Goal: Task Accomplishment & Management: Use online tool/utility

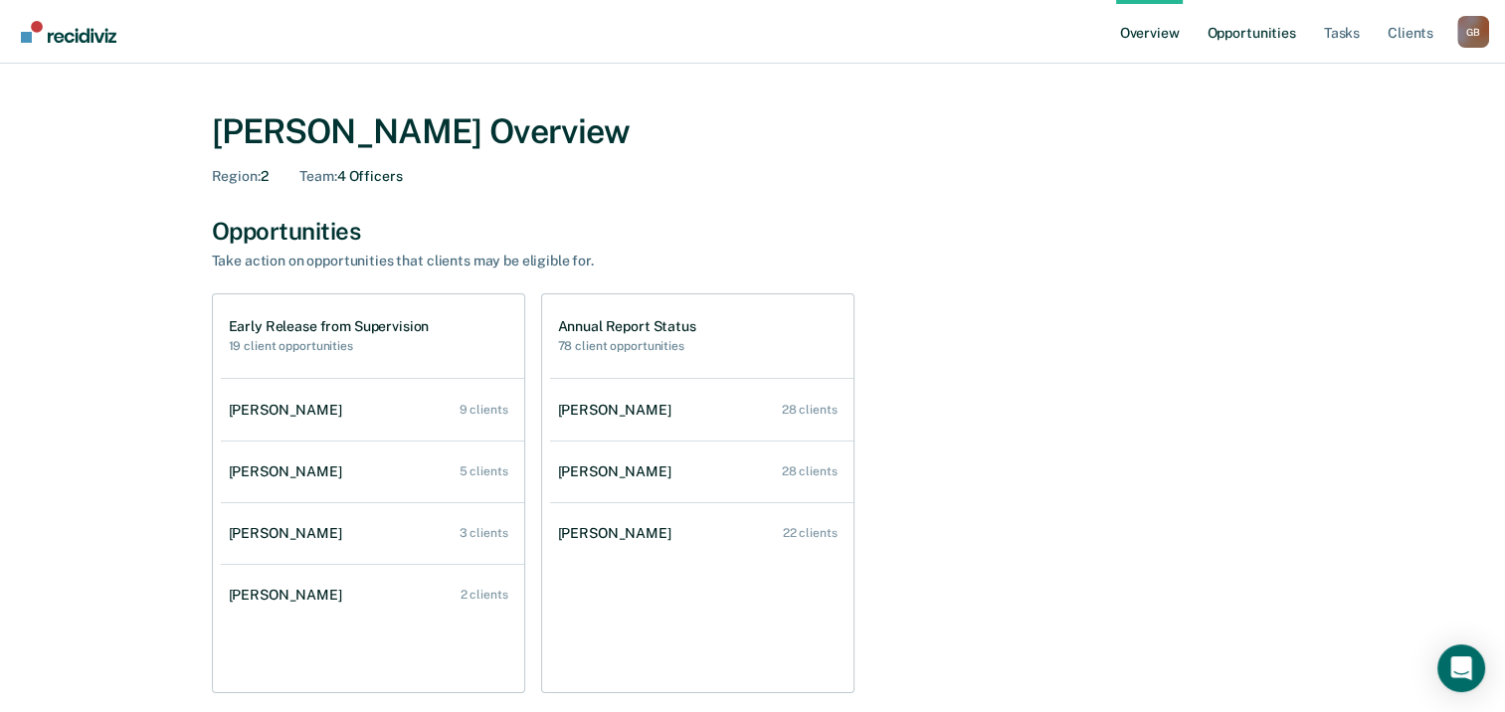
click at [1240, 36] on link "Opportunities" at bounding box center [1251, 32] width 96 height 64
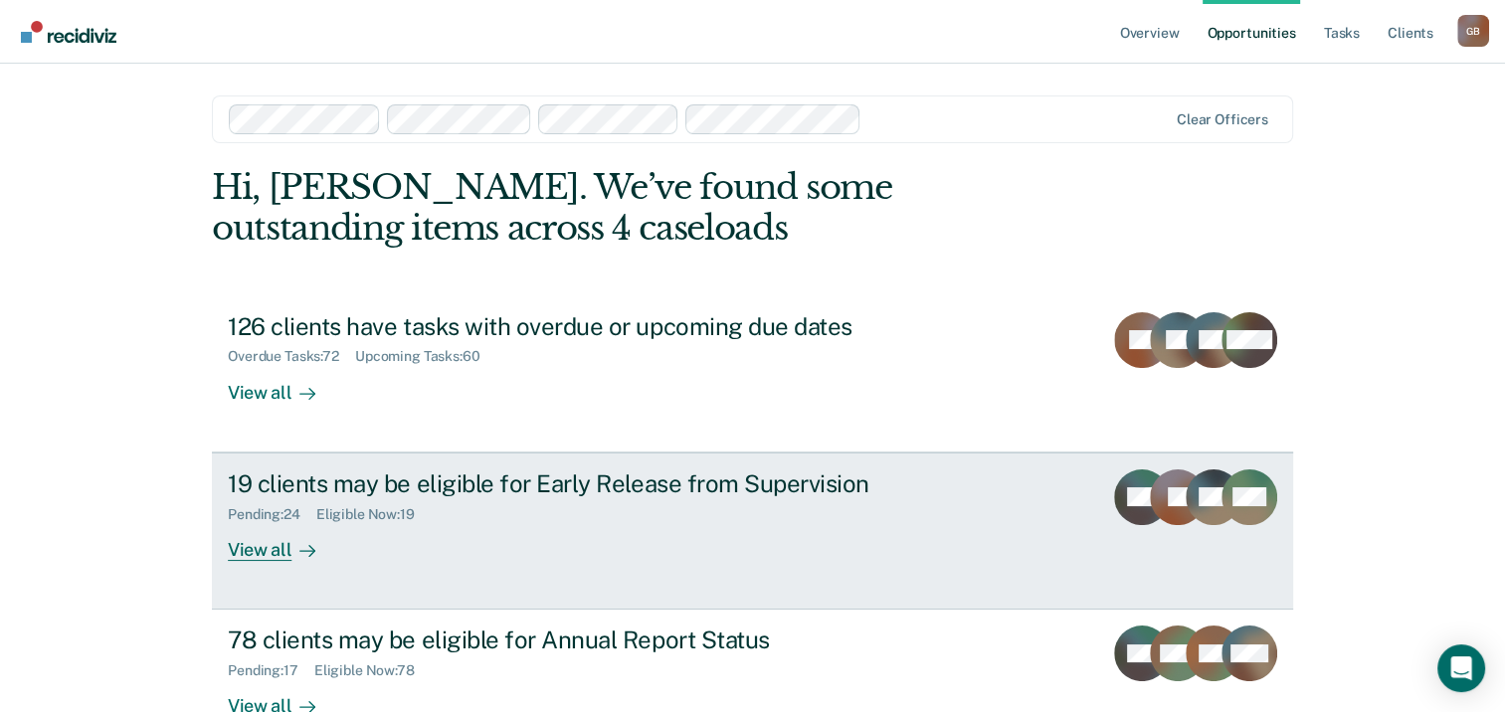
click at [736, 505] on div "Pending : 24 Eligible Now : 19" at bounding box center [577, 510] width 698 height 25
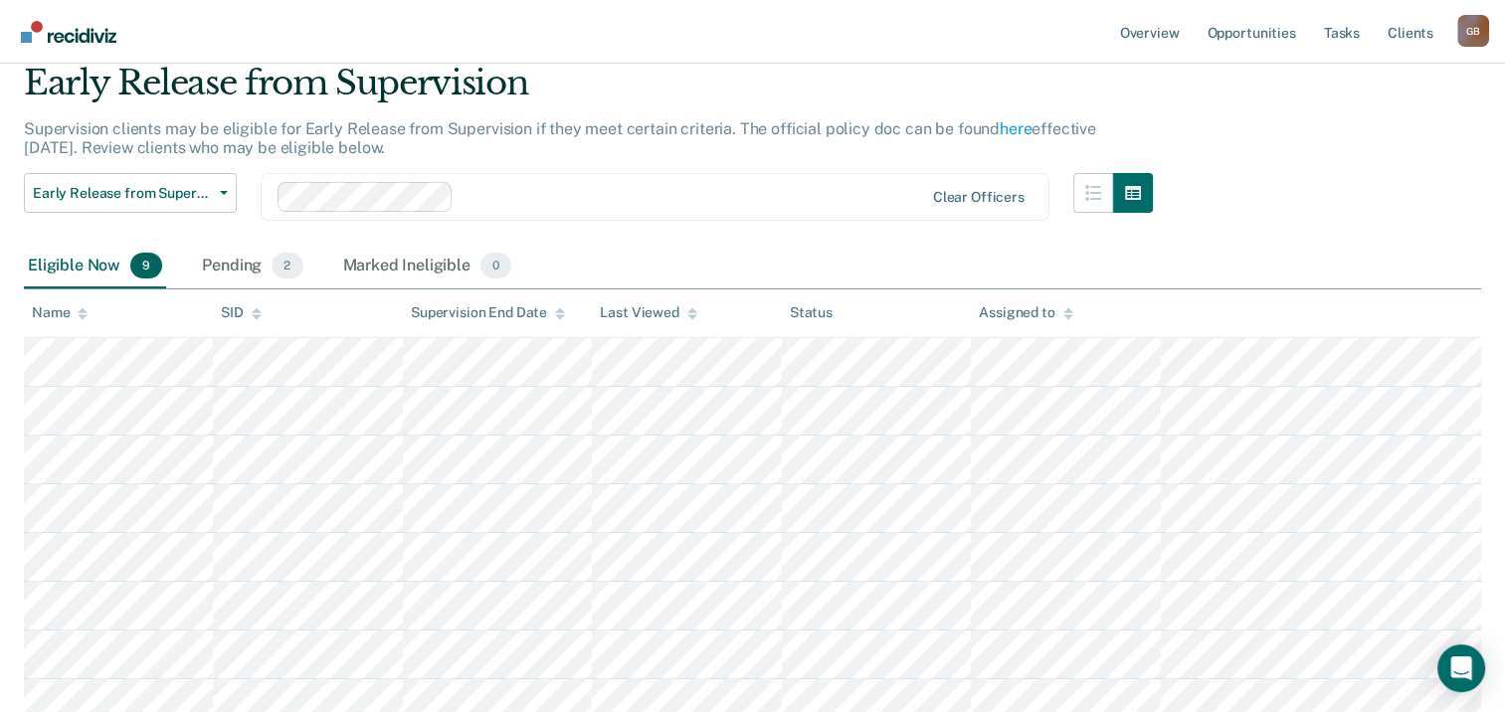
scroll to position [280, 0]
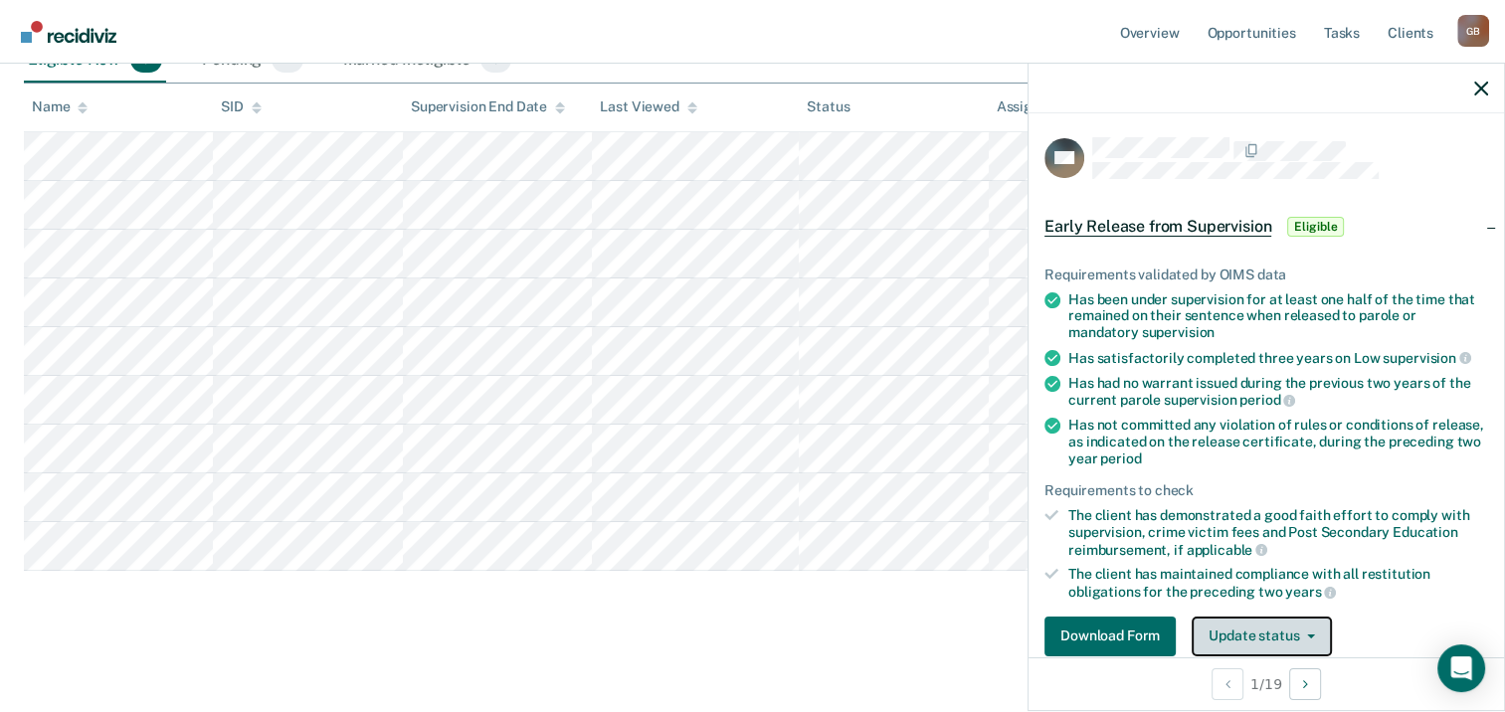
click at [1299, 635] on span "button" at bounding box center [1307, 637] width 16 height 4
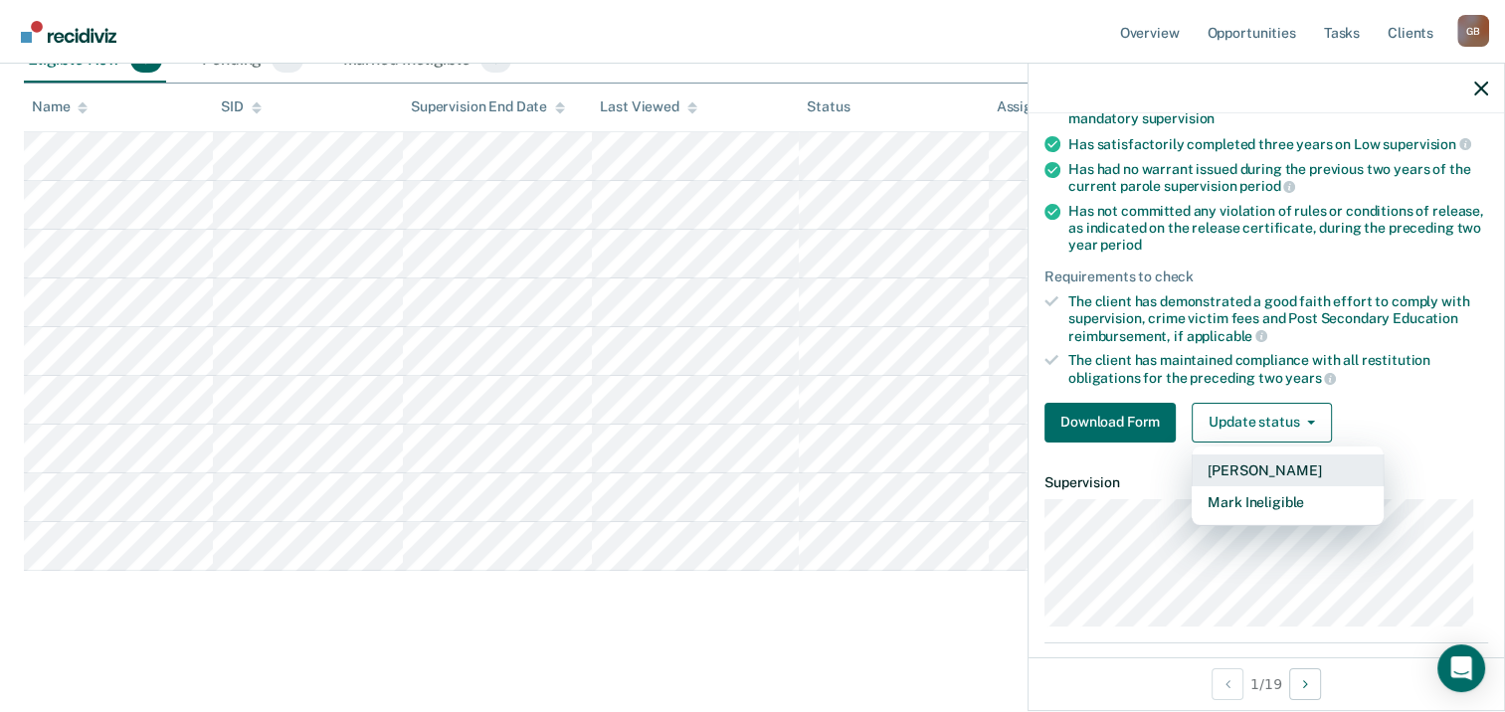
scroll to position [216, 0]
click at [1272, 462] on button "[PERSON_NAME]" at bounding box center [1288, 469] width 192 height 32
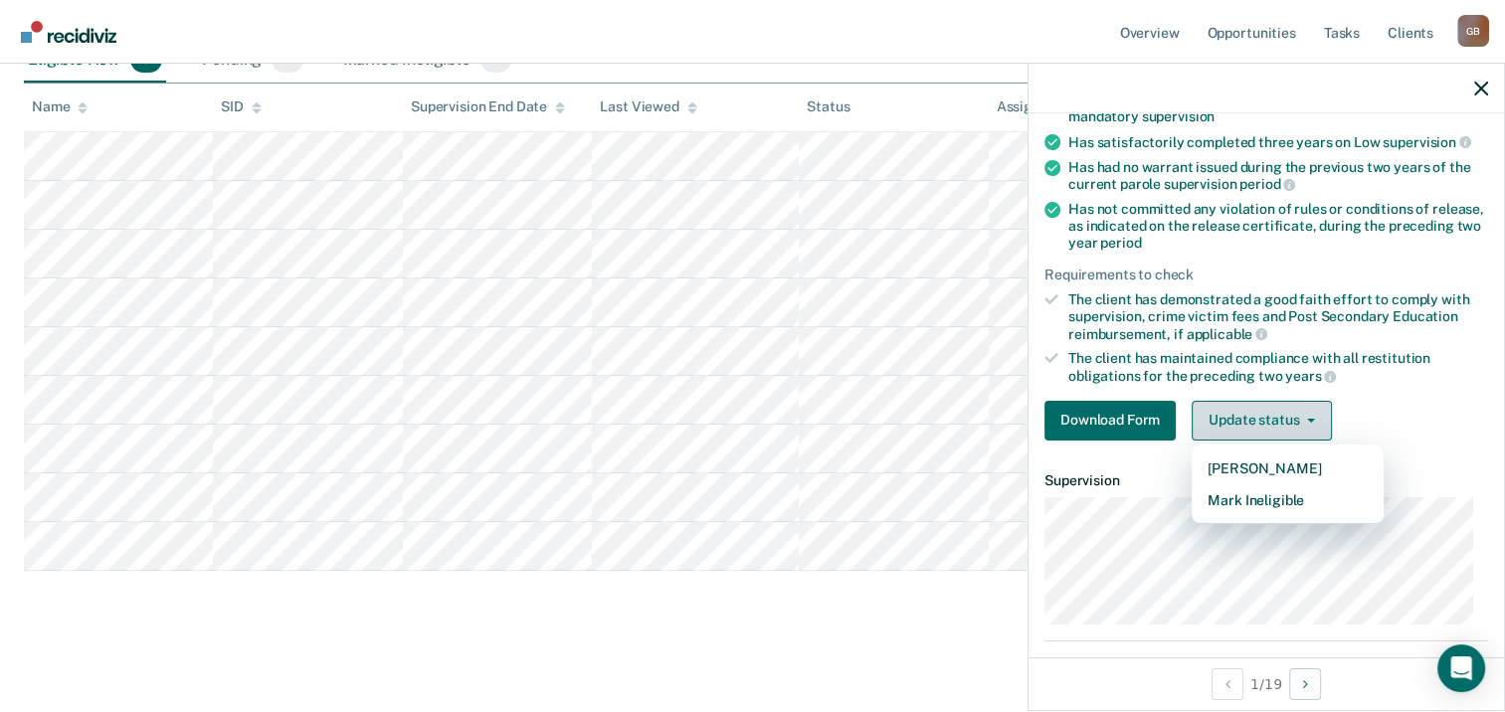
scroll to position [231, 0]
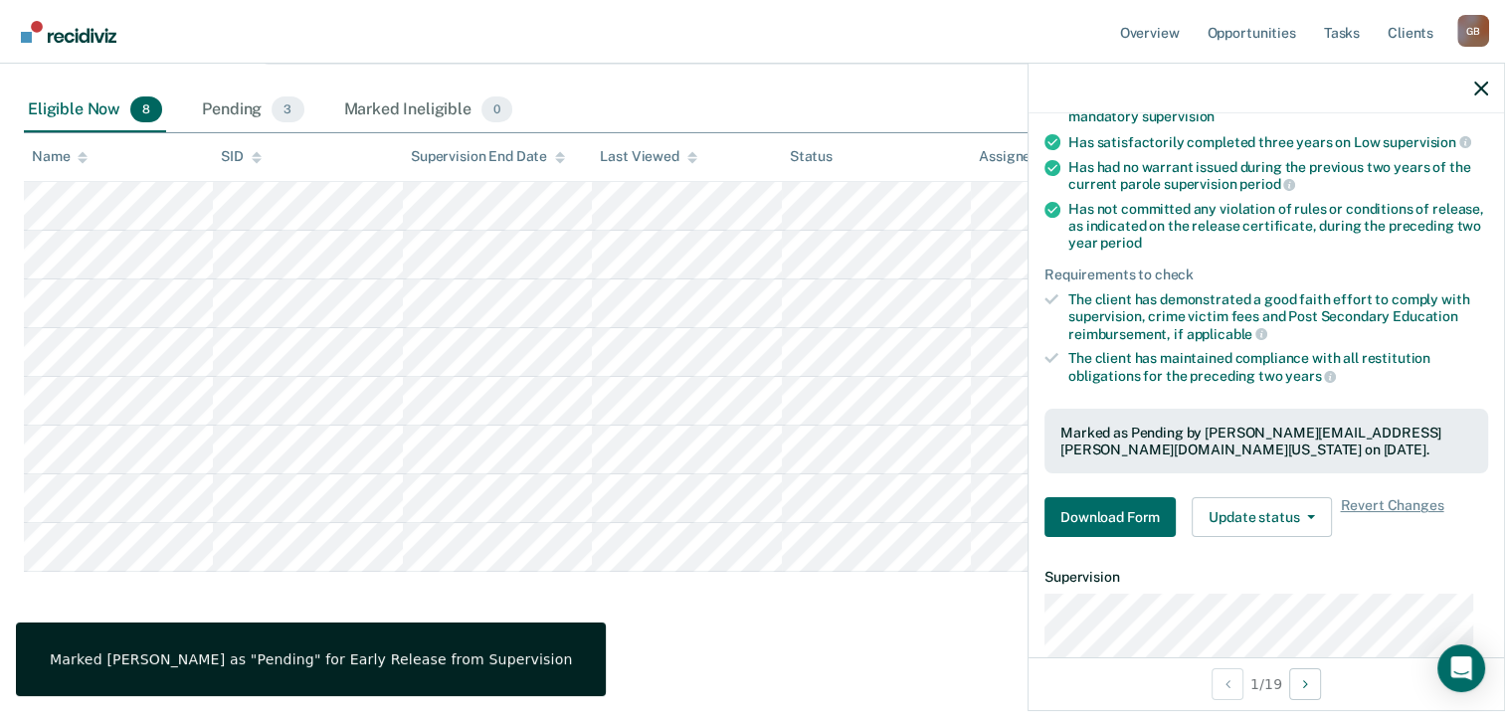
click at [797, 630] on main "Early Release from Supervision Supervision clients may be eligible for Early Re…" at bounding box center [752, 292] width 1505 height 835
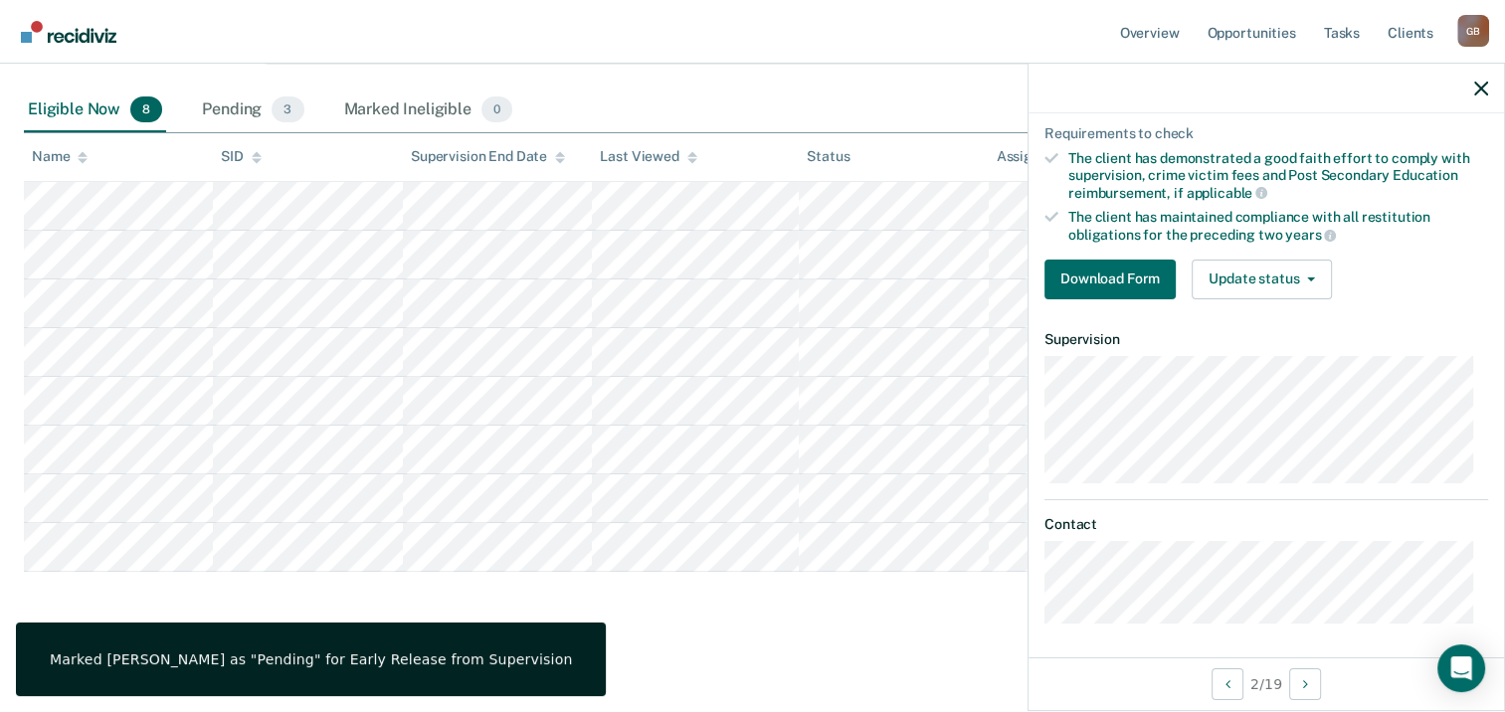
scroll to position [159, 0]
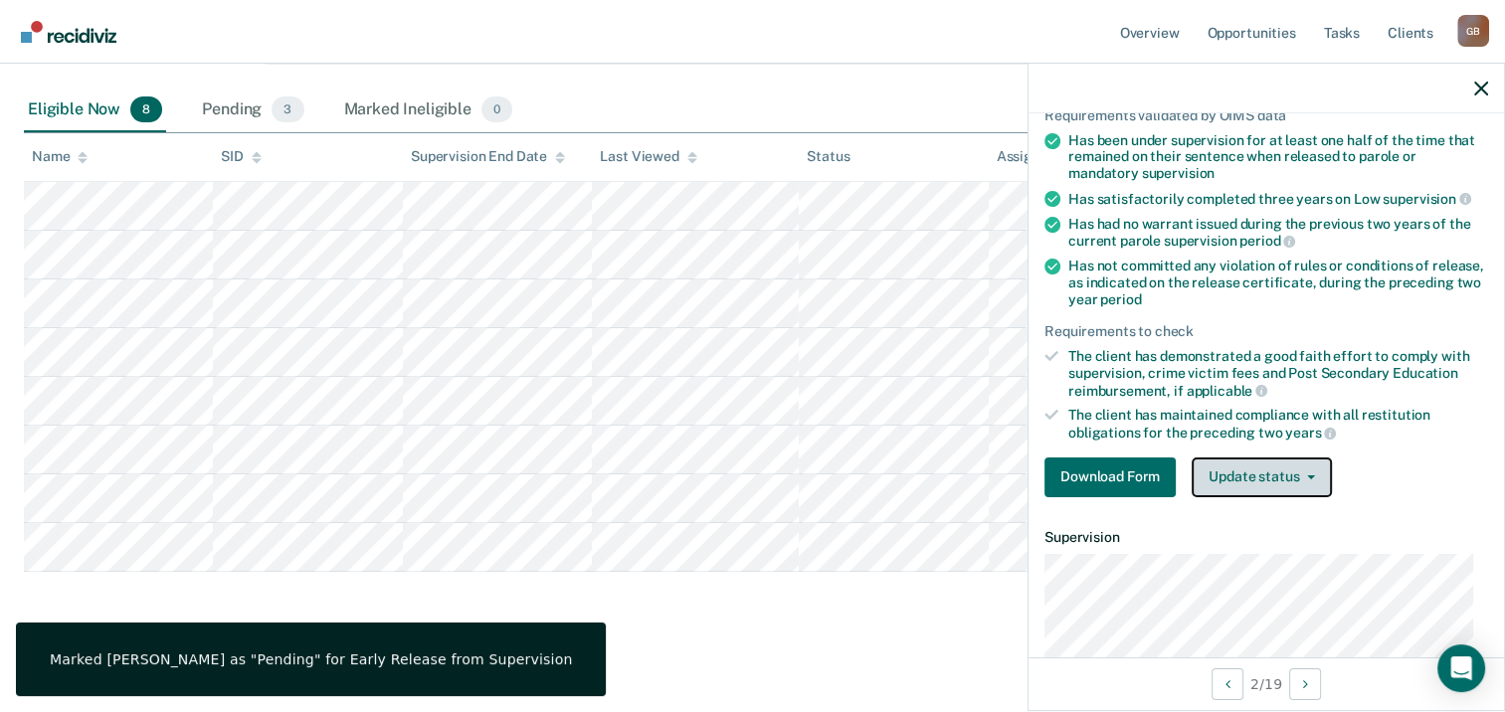
click at [1285, 469] on button "Update status" at bounding box center [1262, 478] width 140 height 40
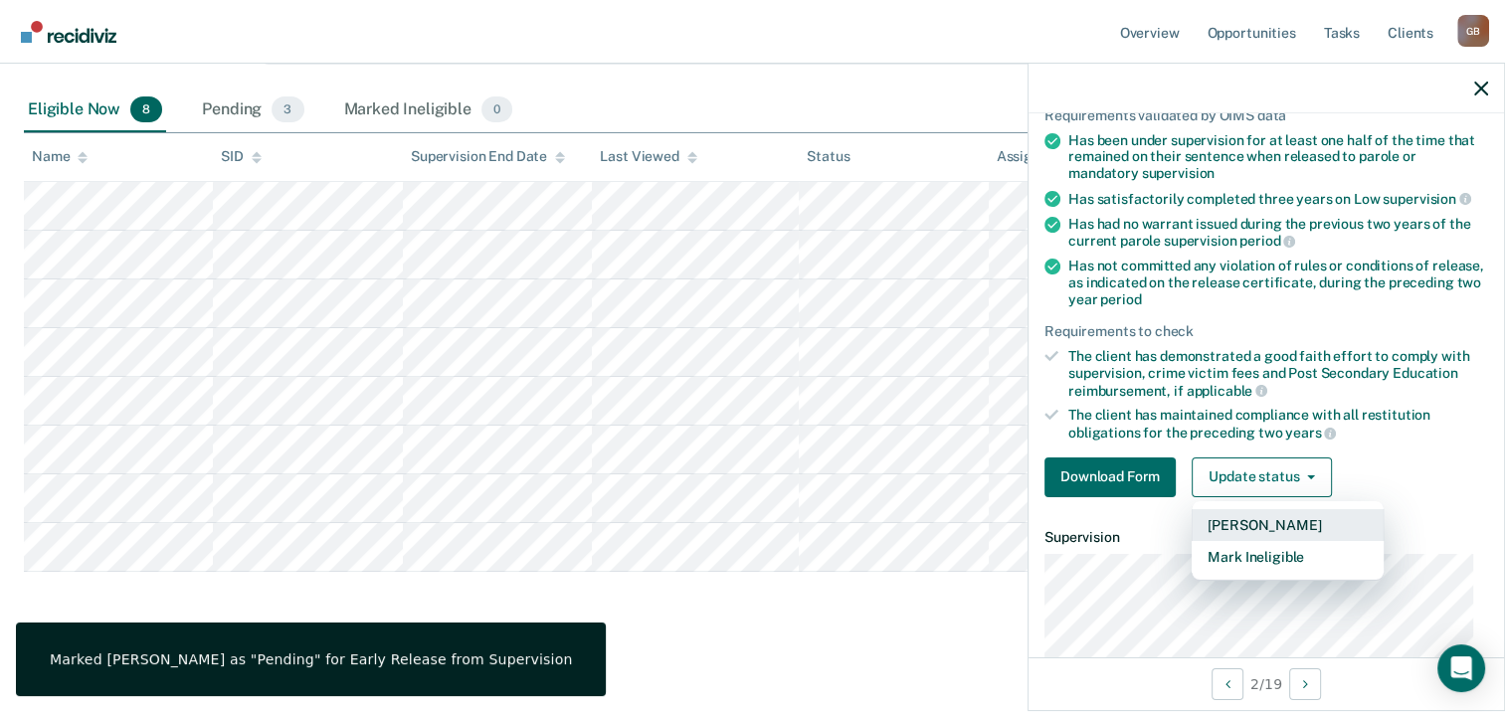
click at [1271, 527] on button "[PERSON_NAME]" at bounding box center [1288, 525] width 192 height 32
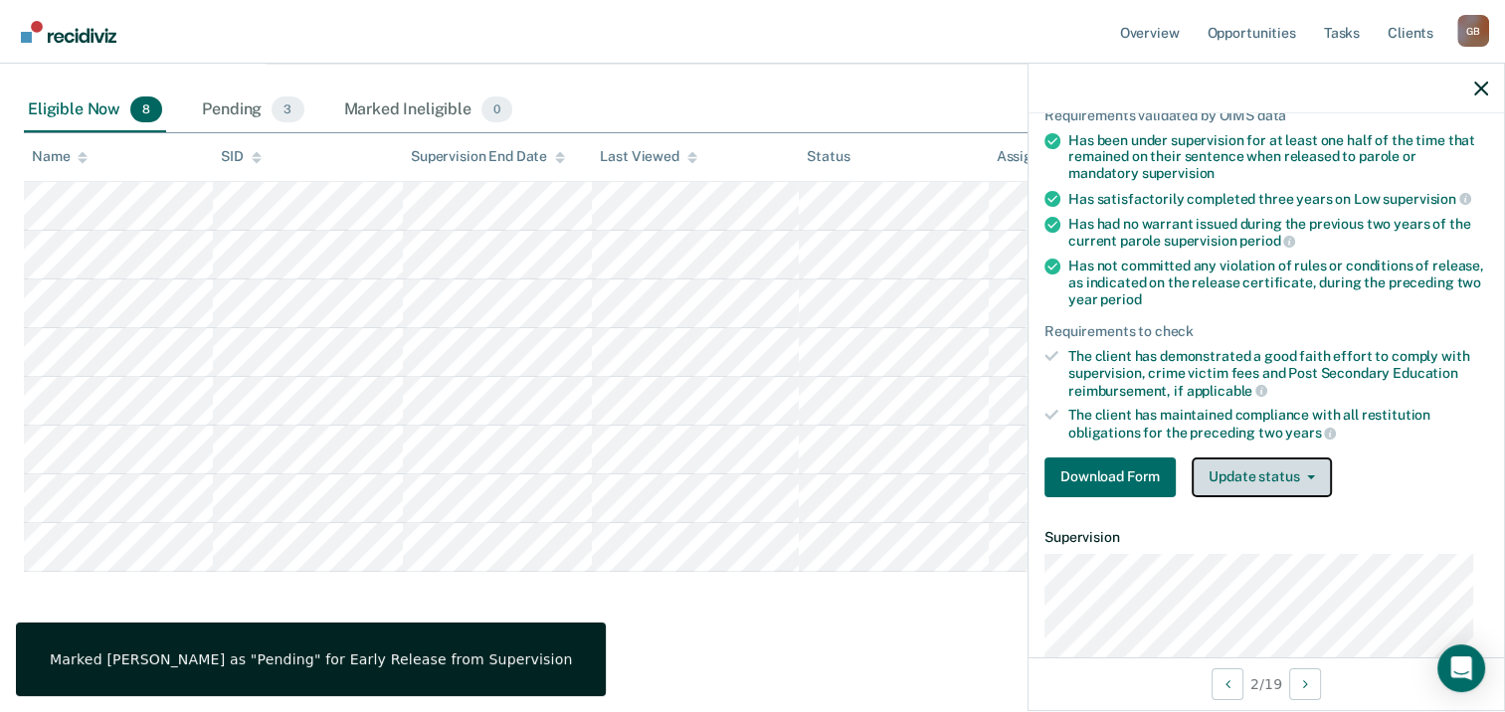
scroll to position [183, 0]
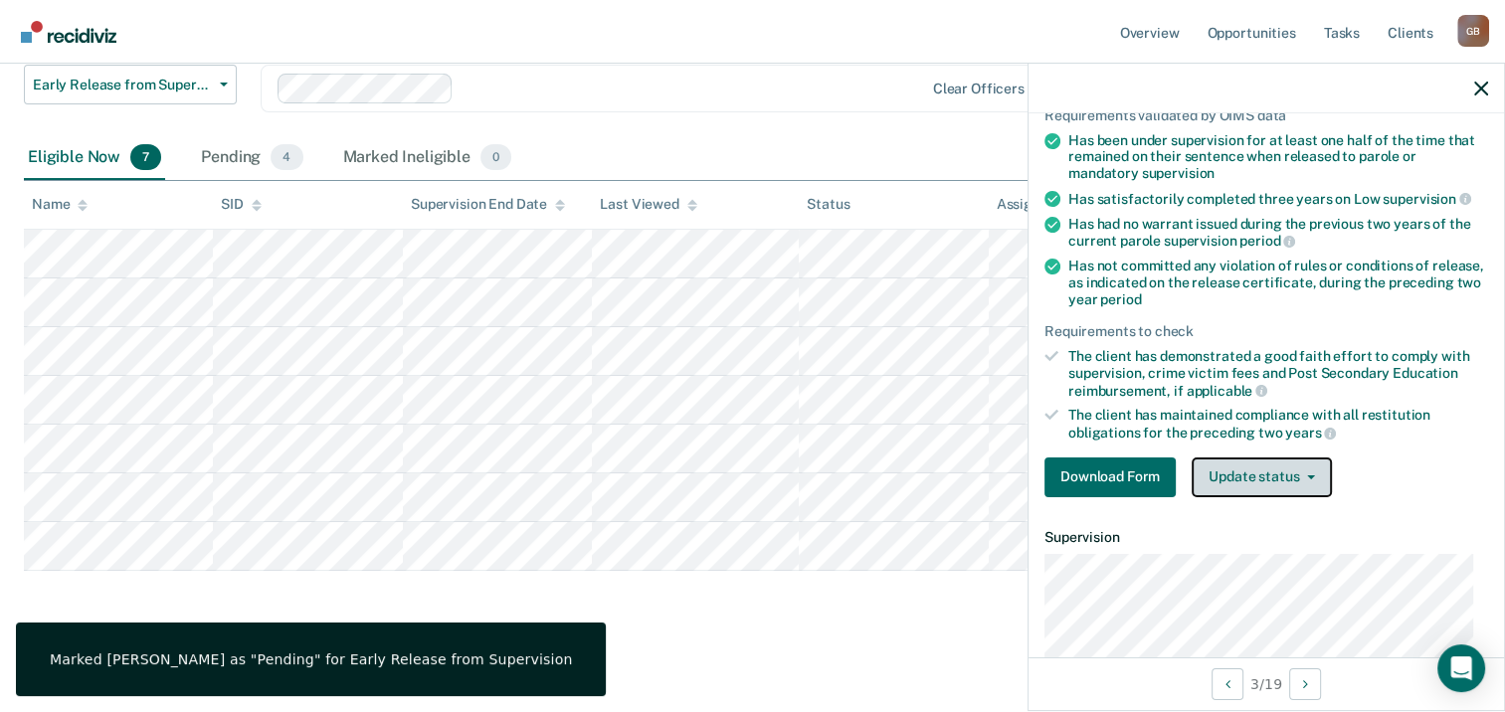
click at [1263, 463] on button "Update status" at bounding box center [1262, 478] width 140 height 40
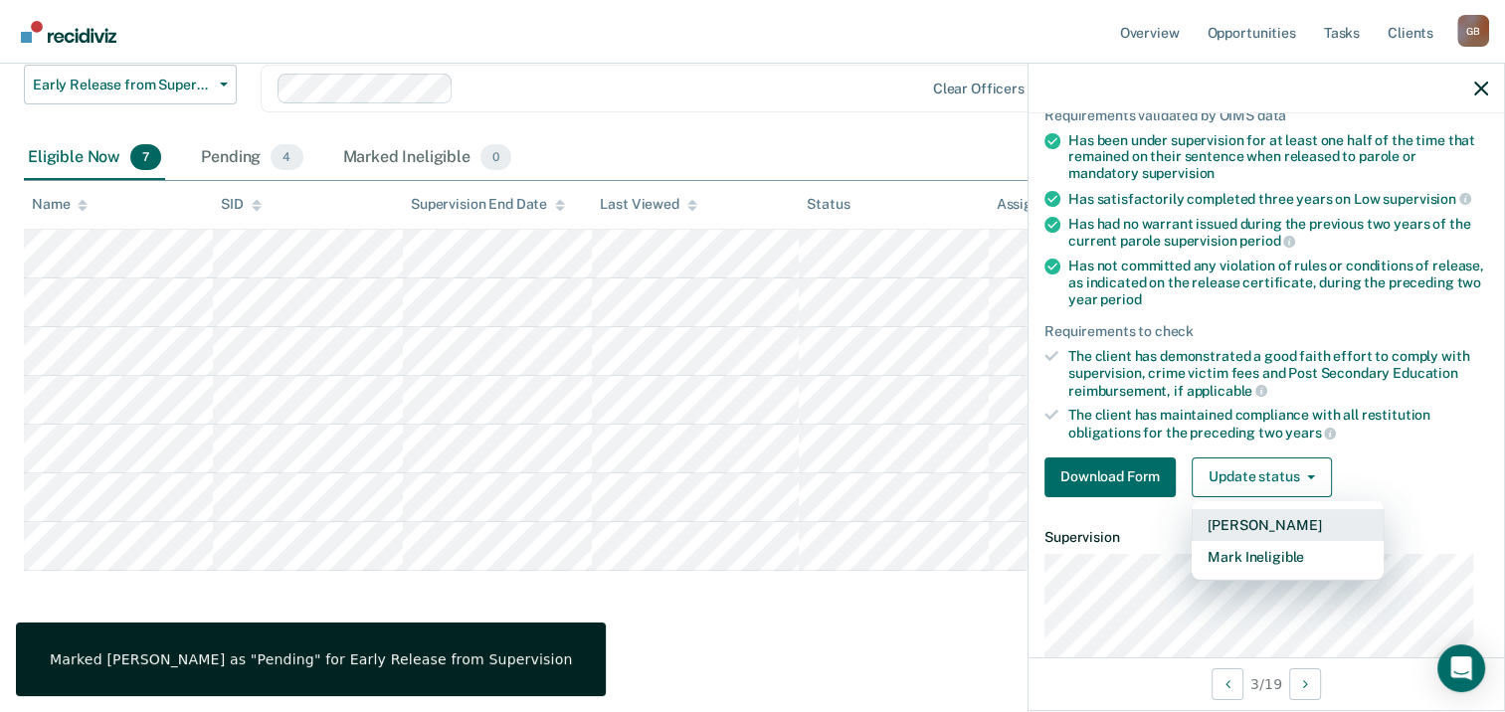
click at [1264, 517] on button "[PERSON_NAME]" at bounding box center [1288, 525] width 192 height 32
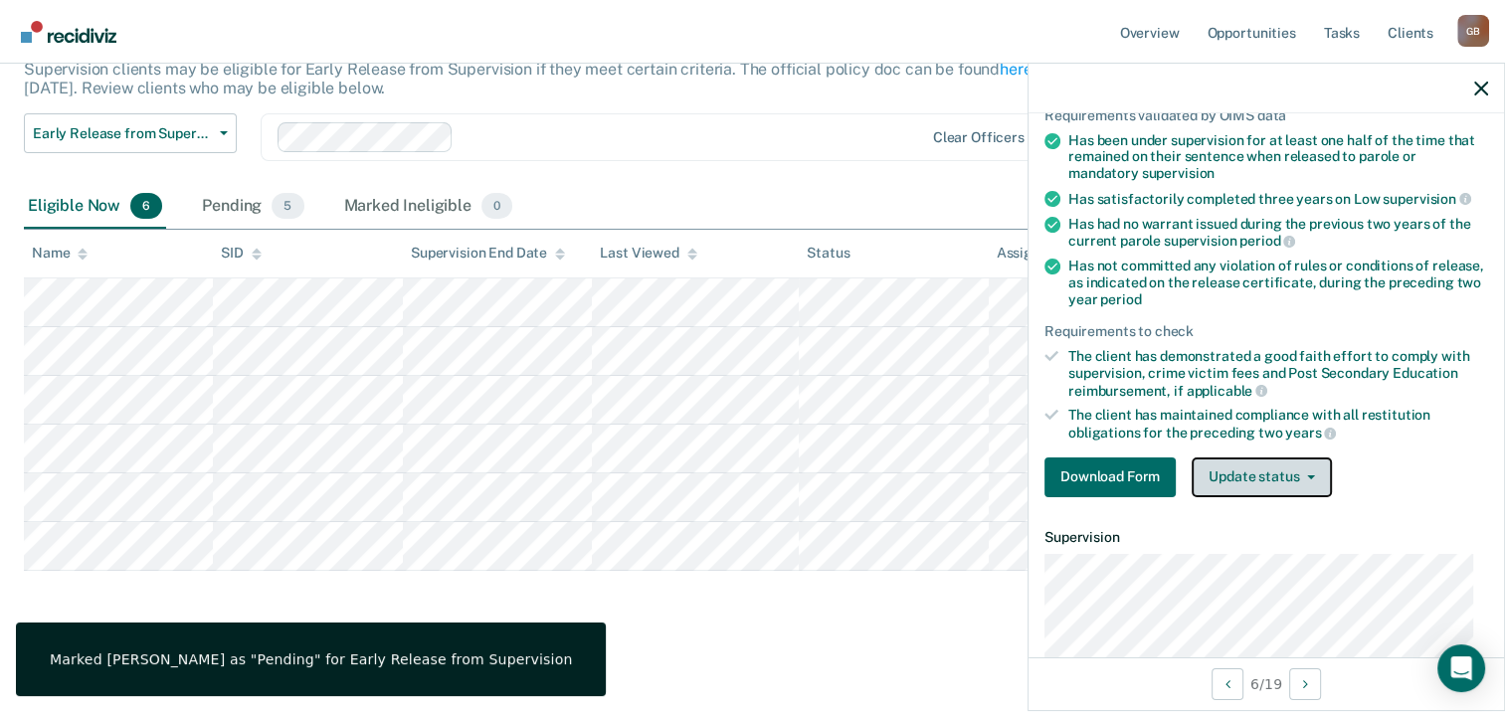
click at [1225, 475] on button "Update status" at bounding box center [1262, 478] width 140 height 40
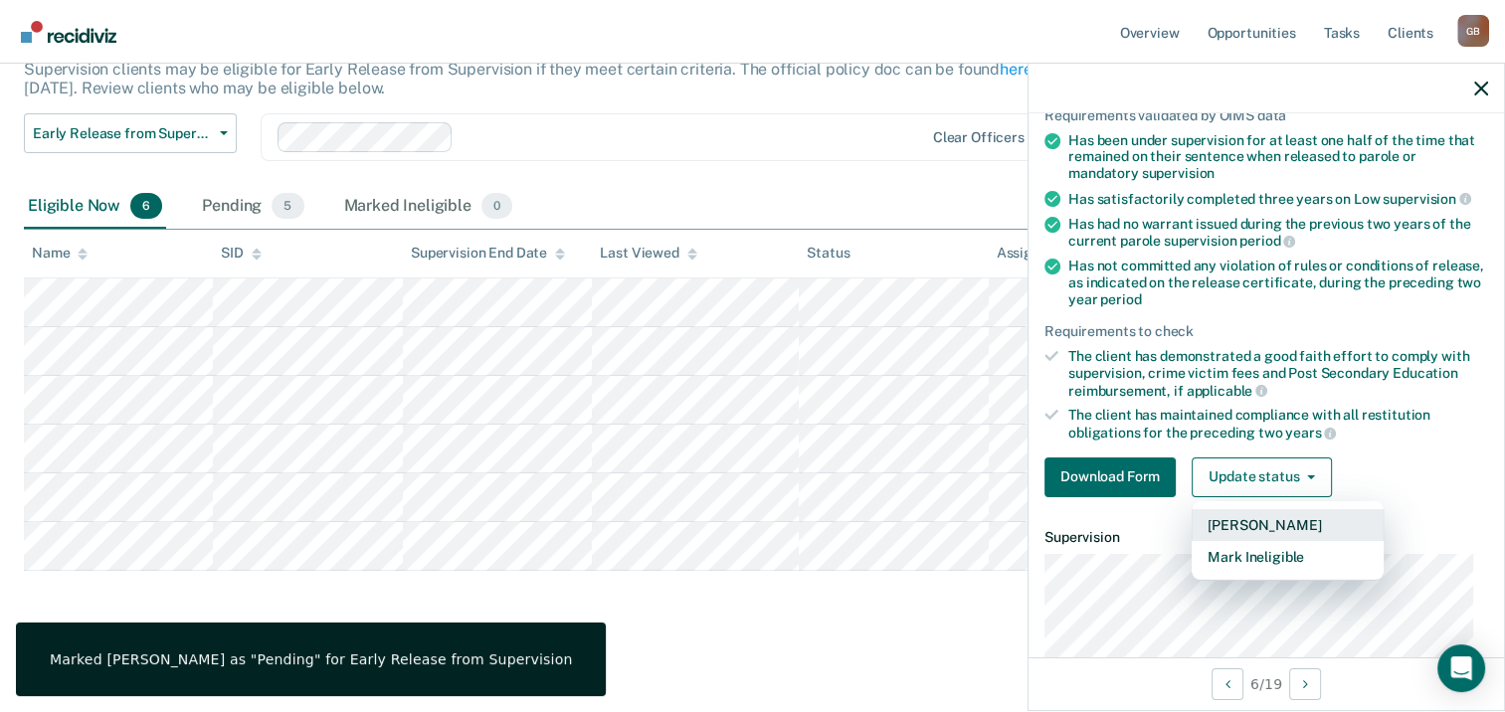
click at [1237, 520] on button "[PERSON_NAME]" at bounding box center [1288, 525] width 192 height 32
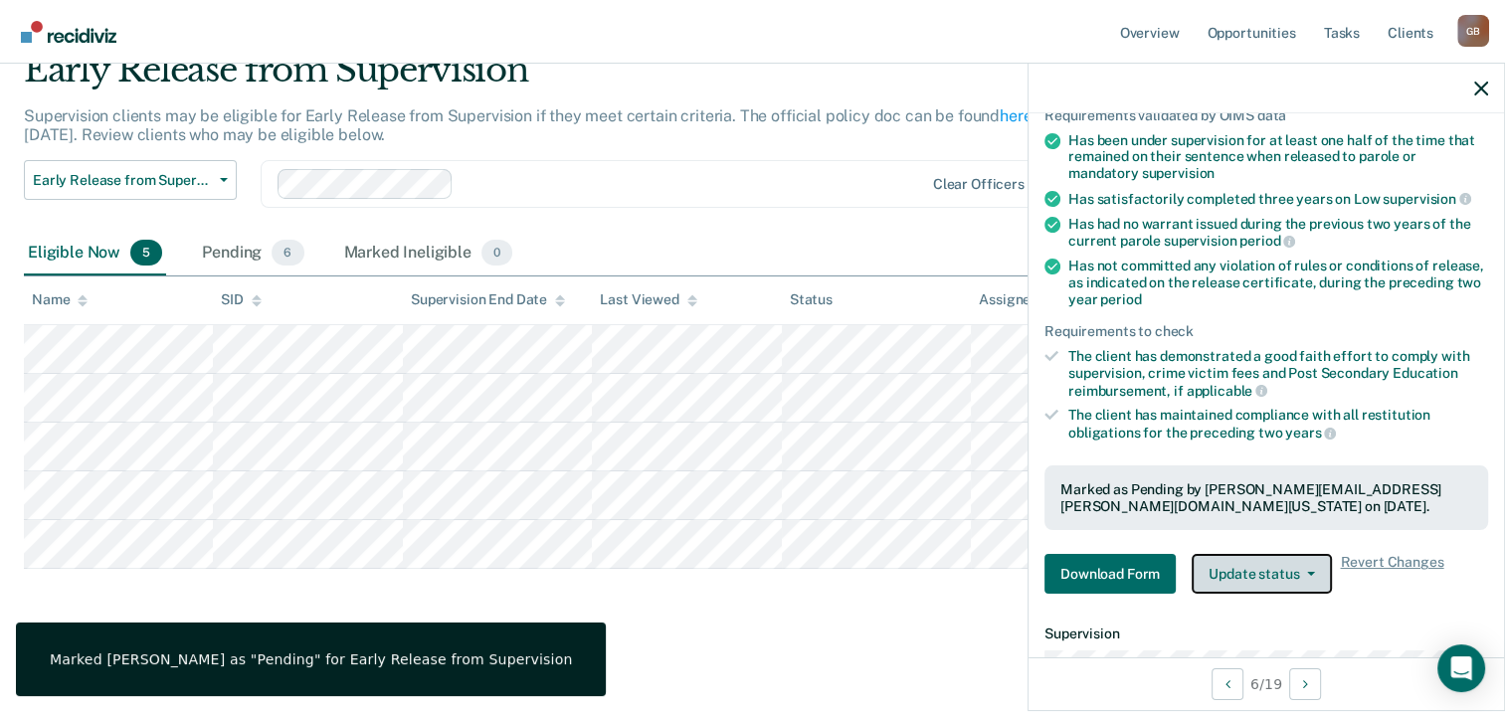
scroll to position [86, 0]
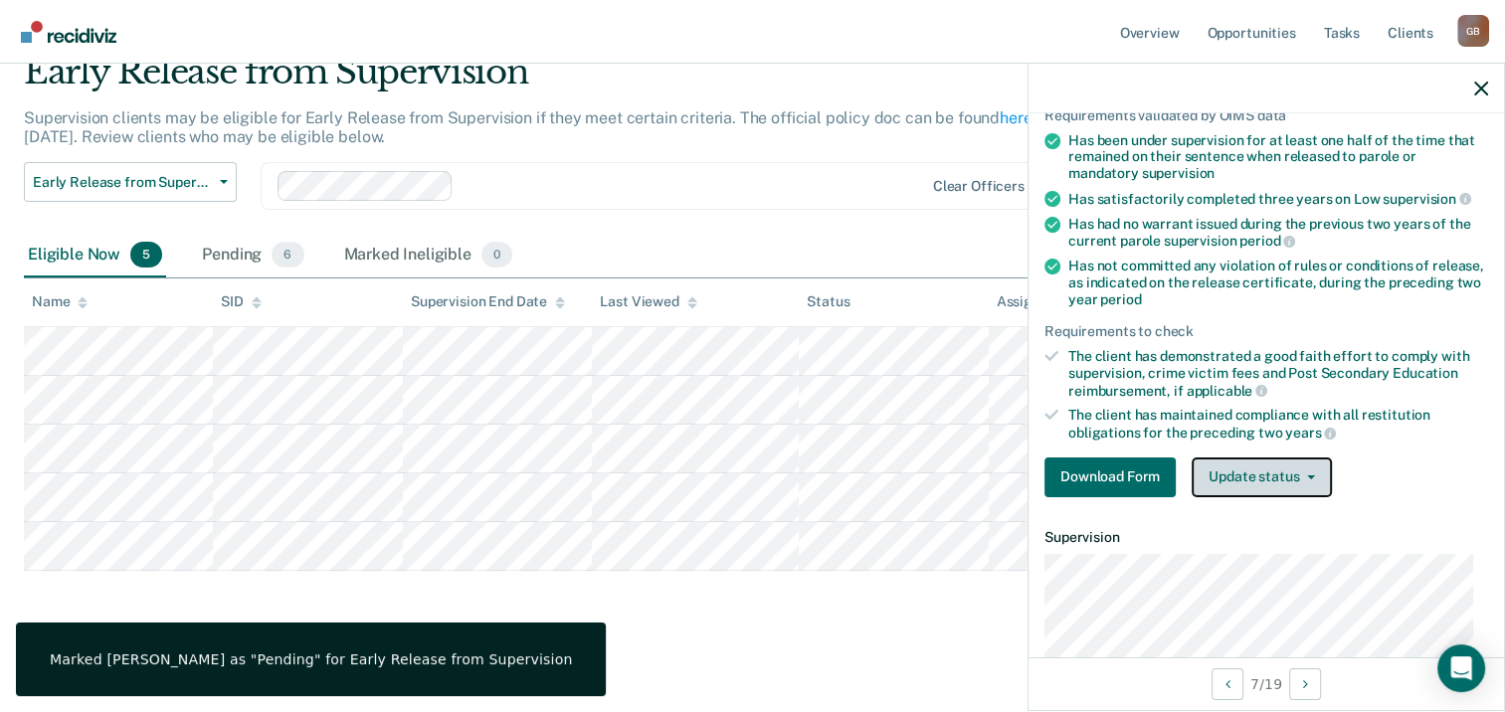
click at [1205, 480] on button "Update status" at bounding box center [1262, 478] width 140 height 40
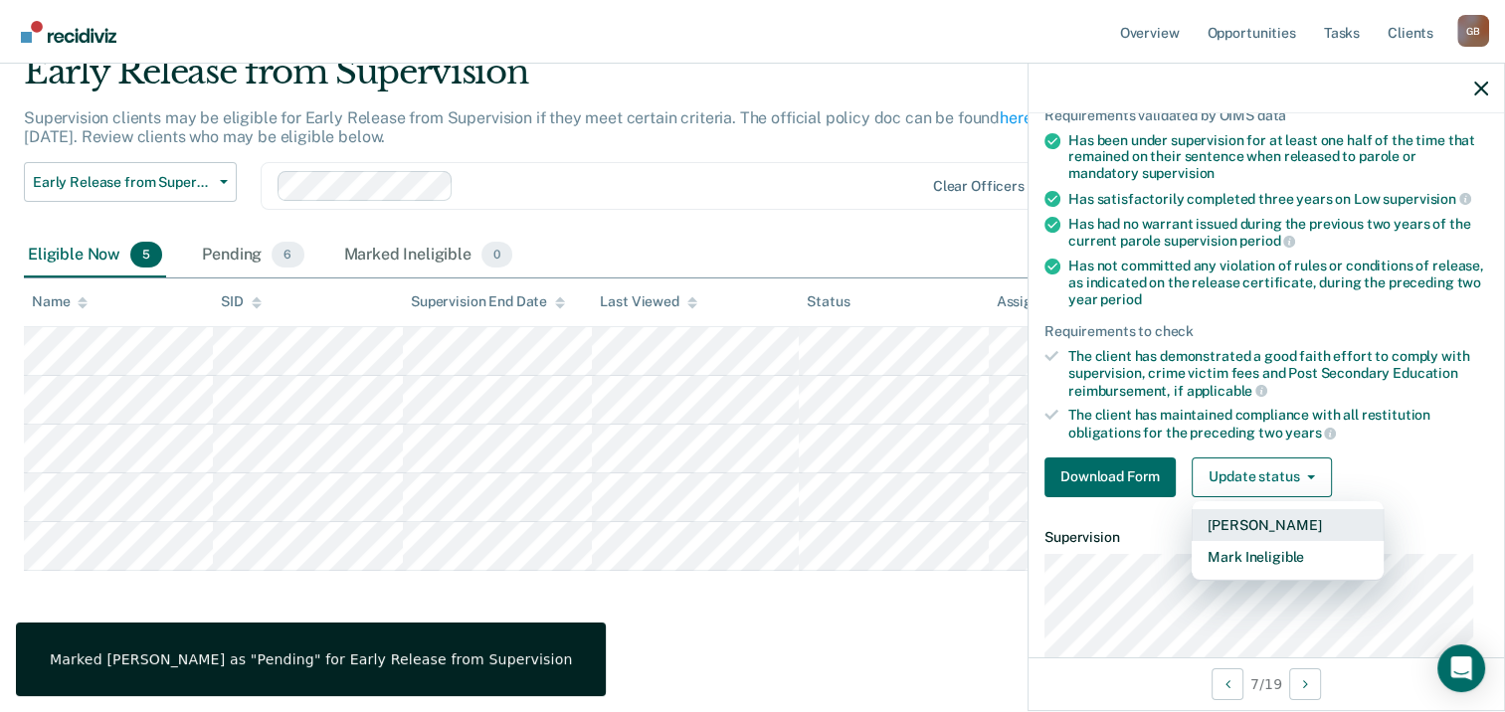
click at [1241, 525] on button "[PERSON_NAME]" at bounding box center [1288, 525] width 192 height 32
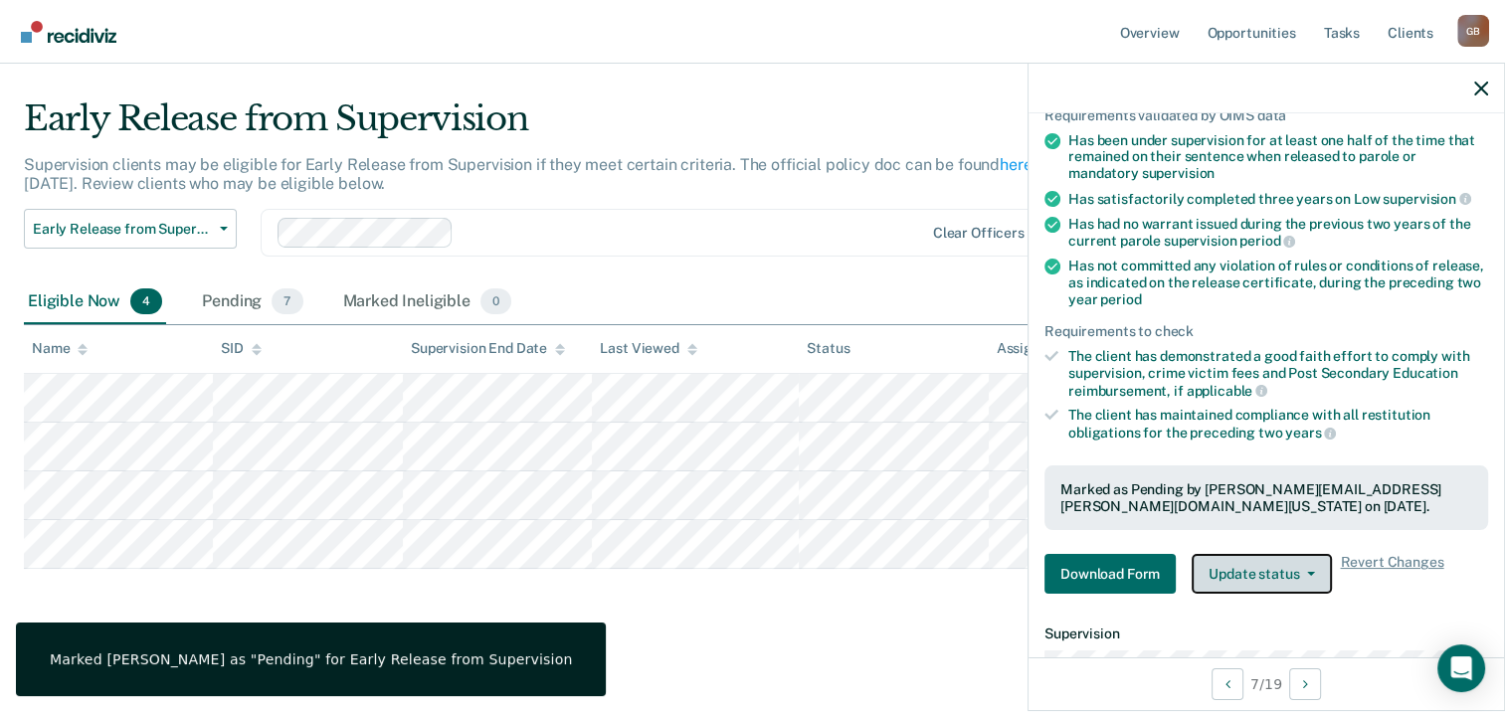
scroll to position [36, 0]
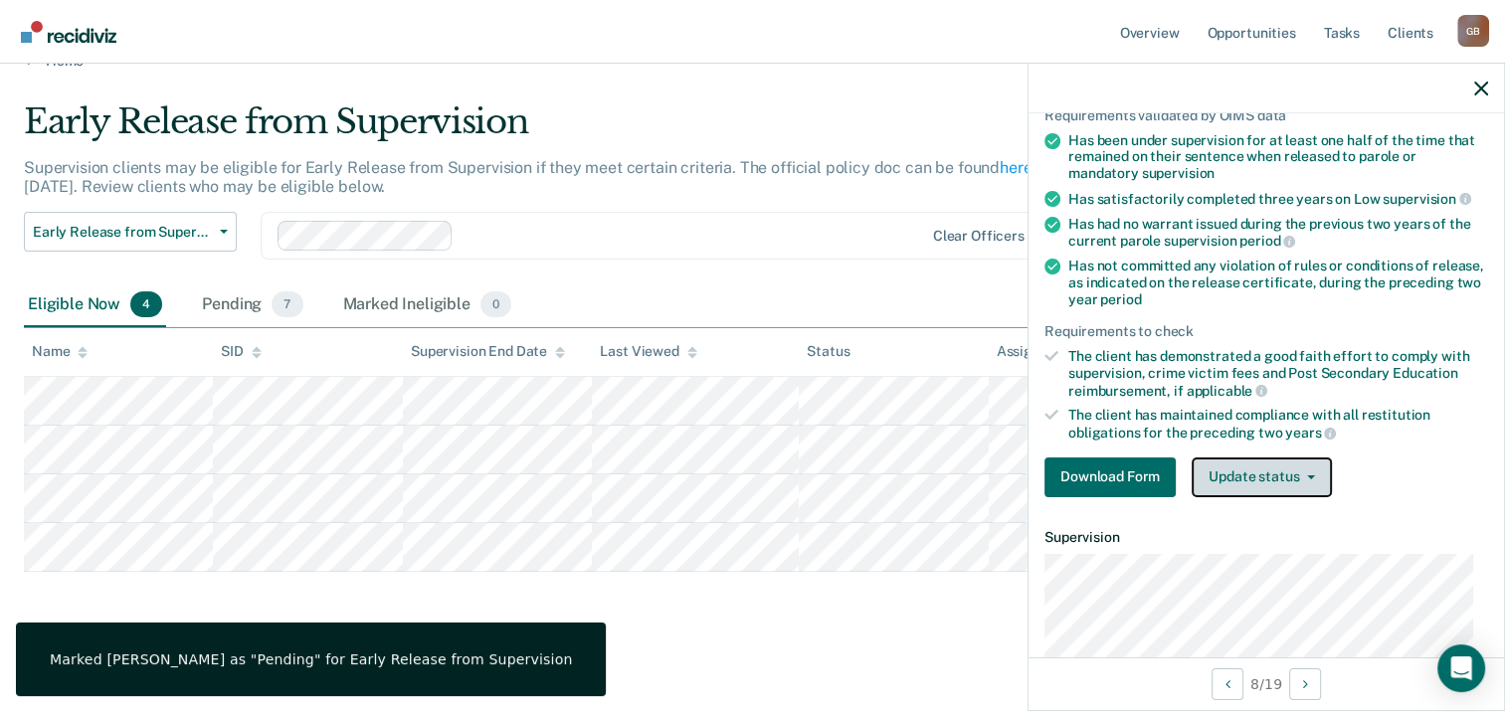
click at [1253, 468] on button "Update status" at bounding box center [1262, 478] width 140 height 40
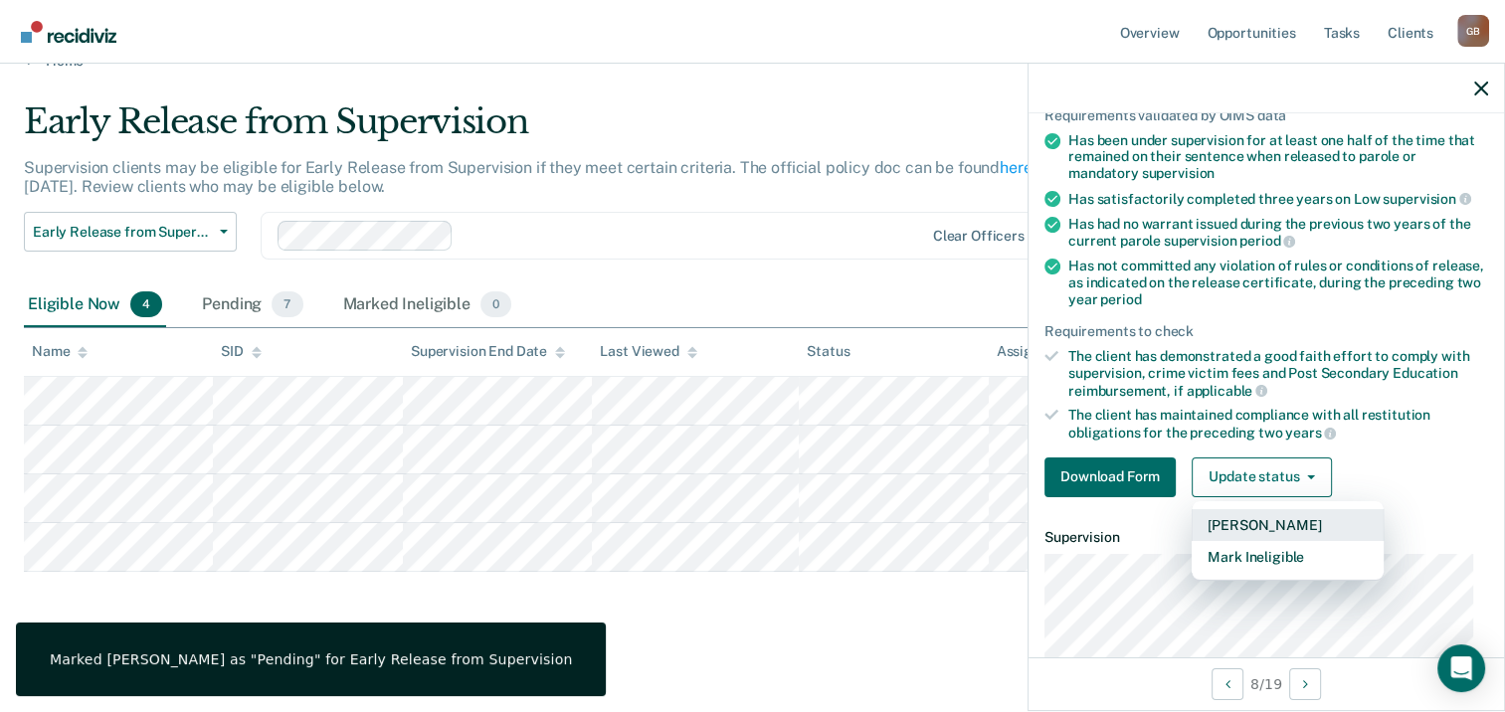
click at [1269, 513] on button "[PERSON_NAME]" at bounding box center [1288, 525] width 192 height 32
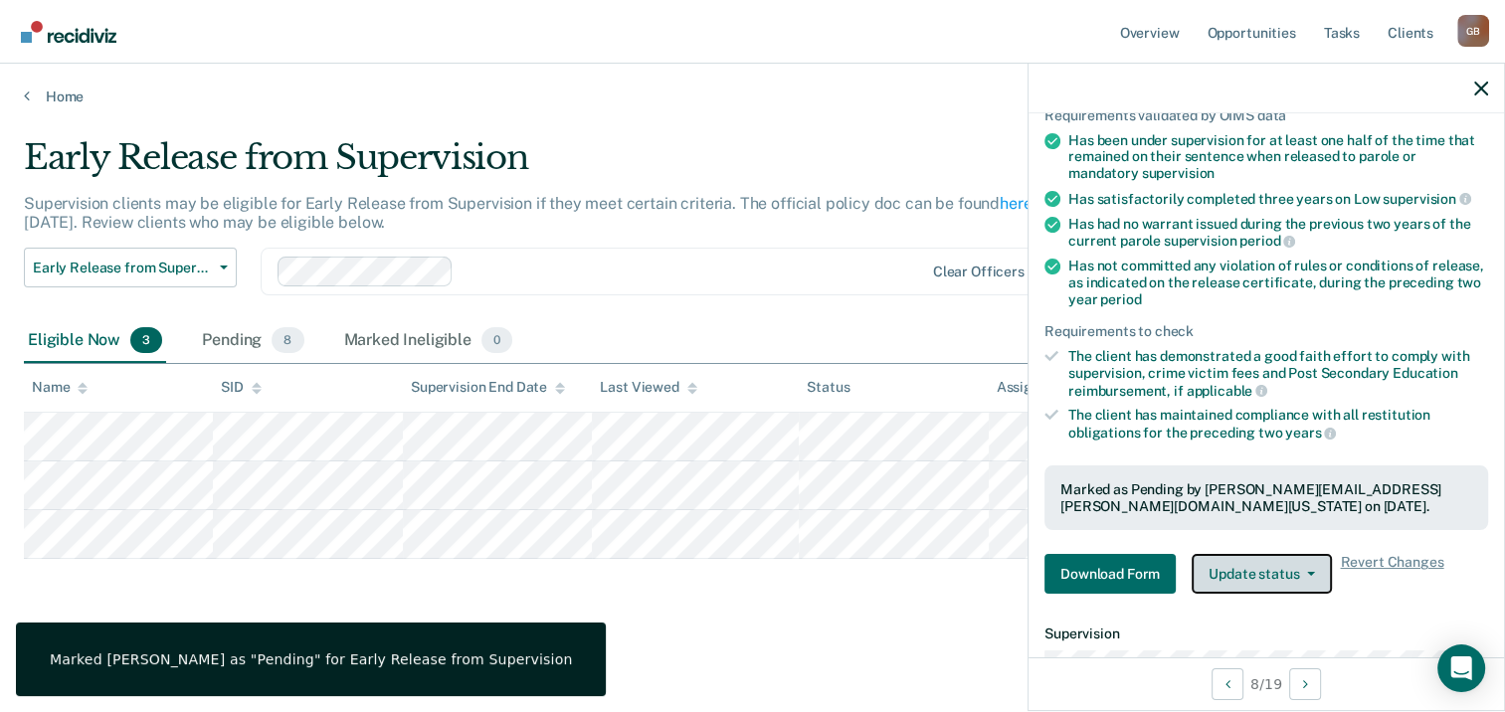
scroll to position [0, 0]
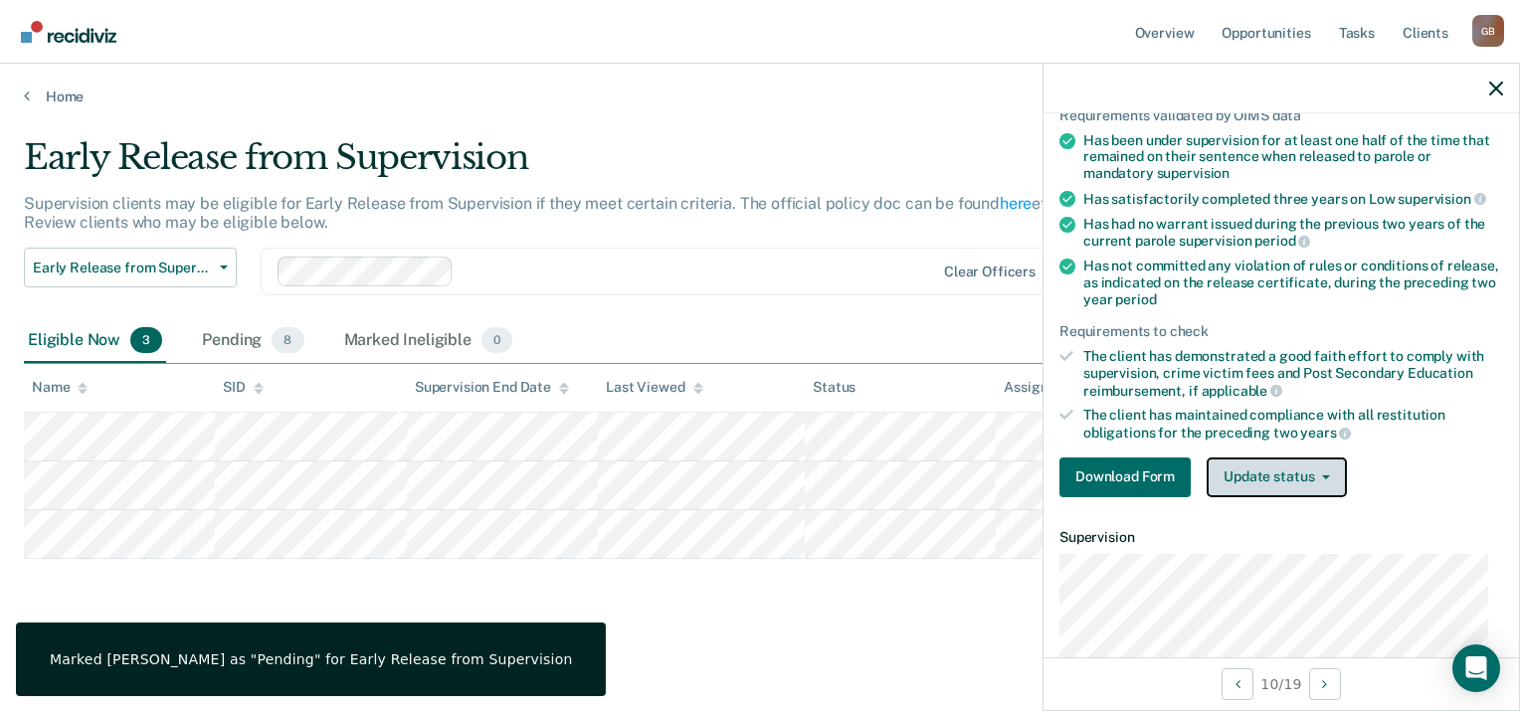
click at [1218, 475] on button "Update status" at bounding box center [1277, 478] width 140 height 40
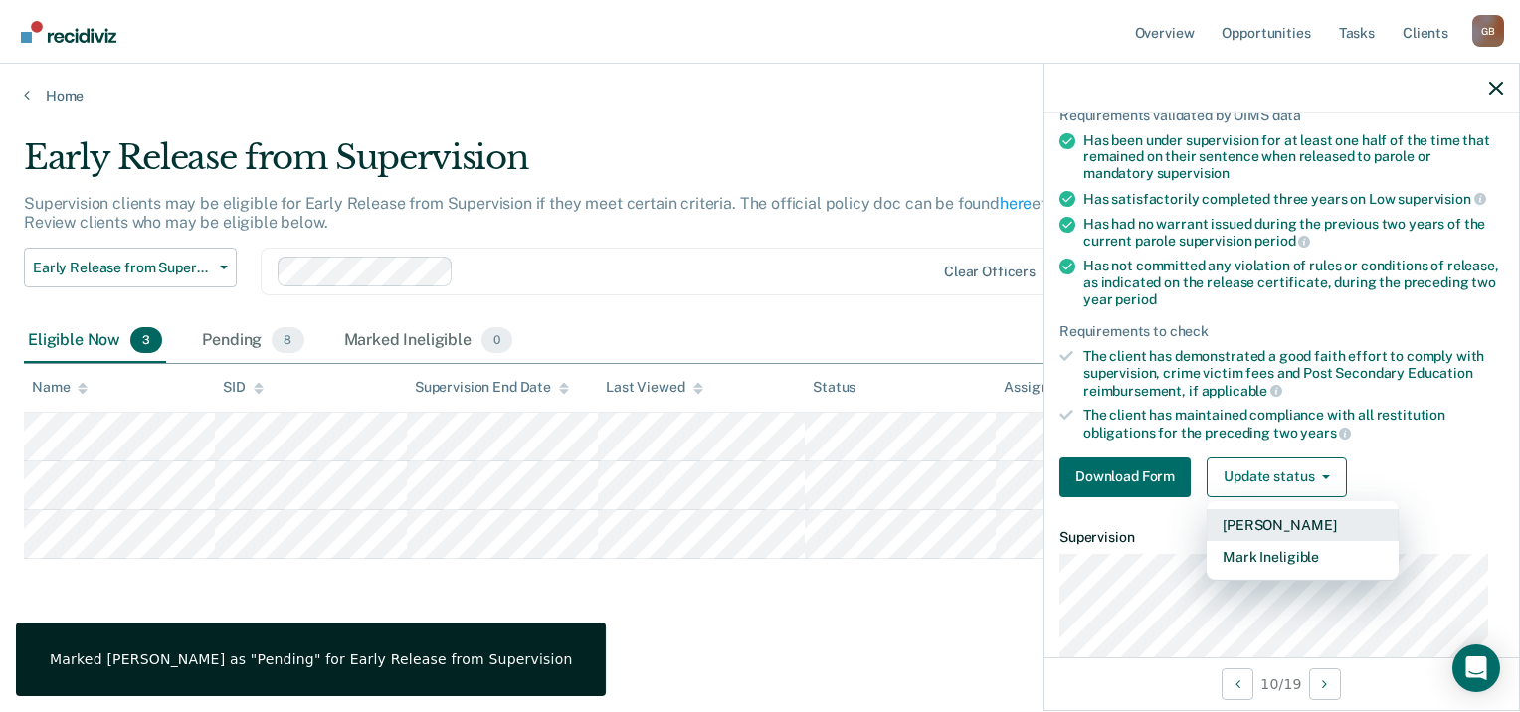
click at [1238, 523] on button "[PERSON_NAME]" at bounding box center [1303, 525] width 192 height 32
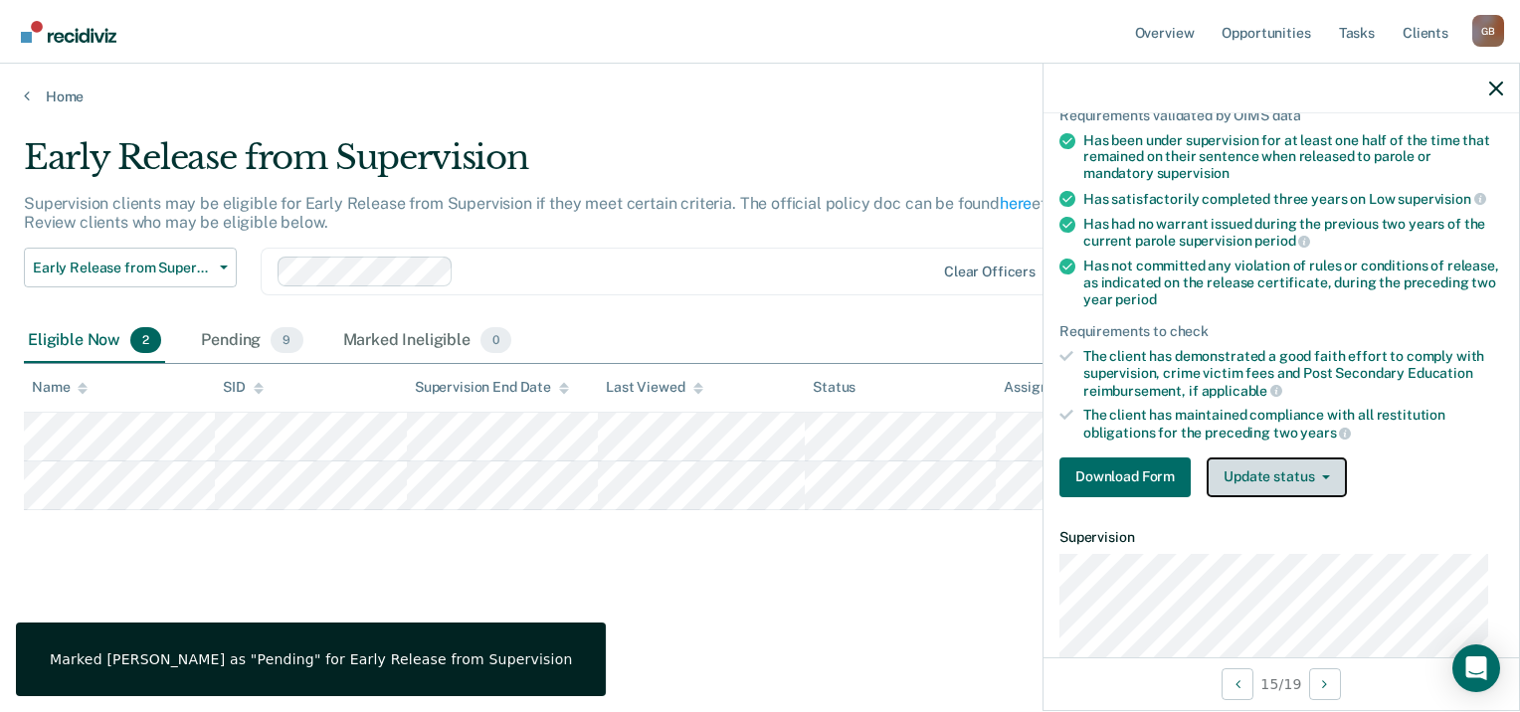
click at [1225, 472] on button "Update status" at bounding box center [1277, 478] width 140 height 40
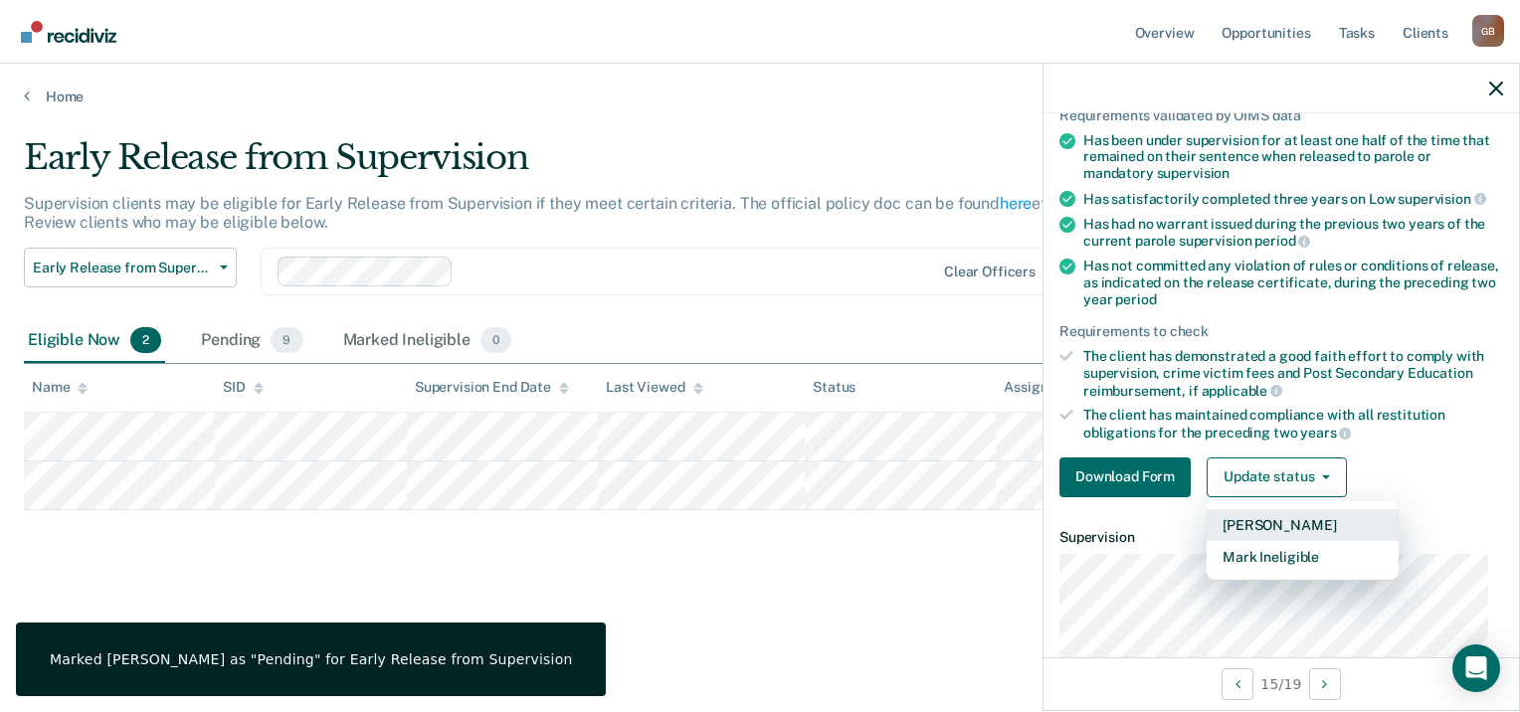
click at [1218, 517] on button "[PERSON_NAME]" at bounding box center [1303, 525] width 192 height 32
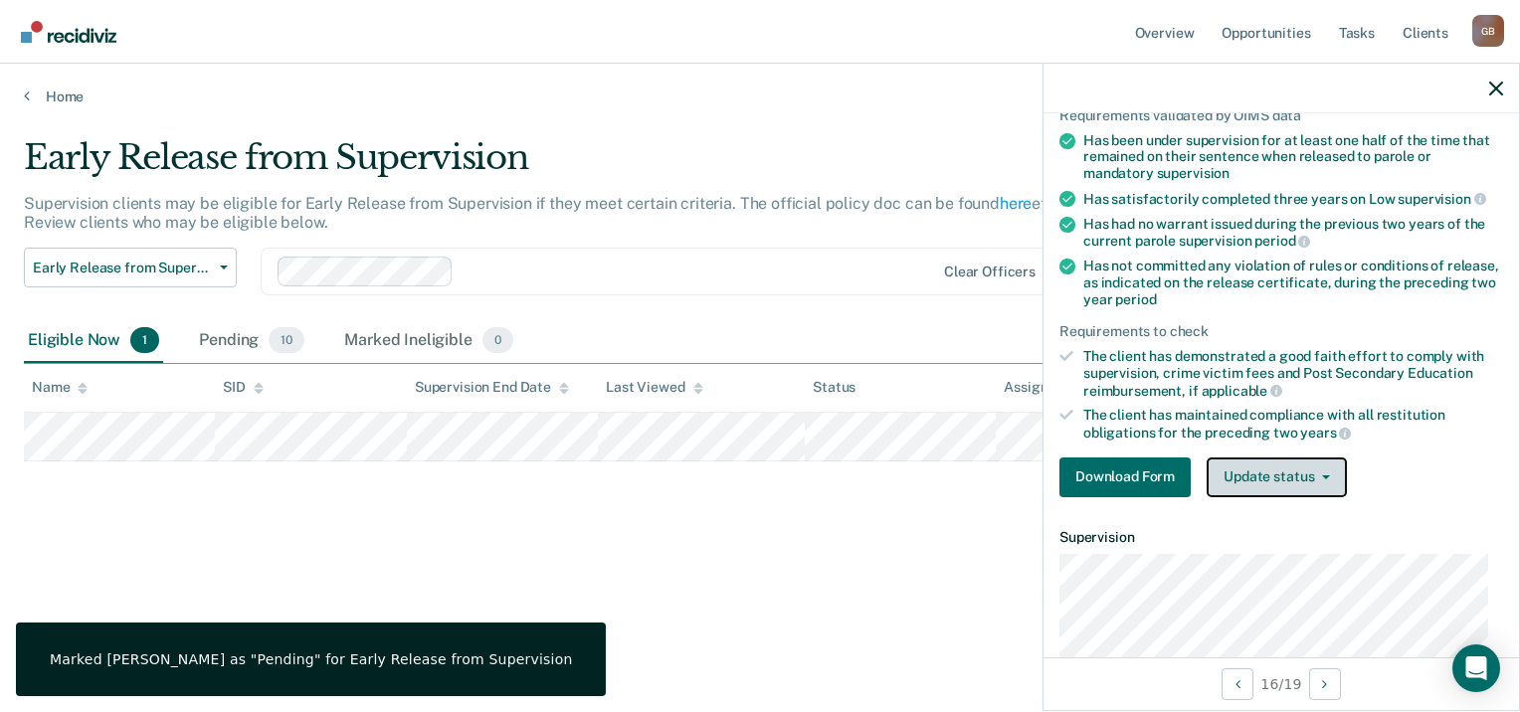
click at [1267, 474] on button "Update status" at bounding box center [1277, 478] width 140 height 40
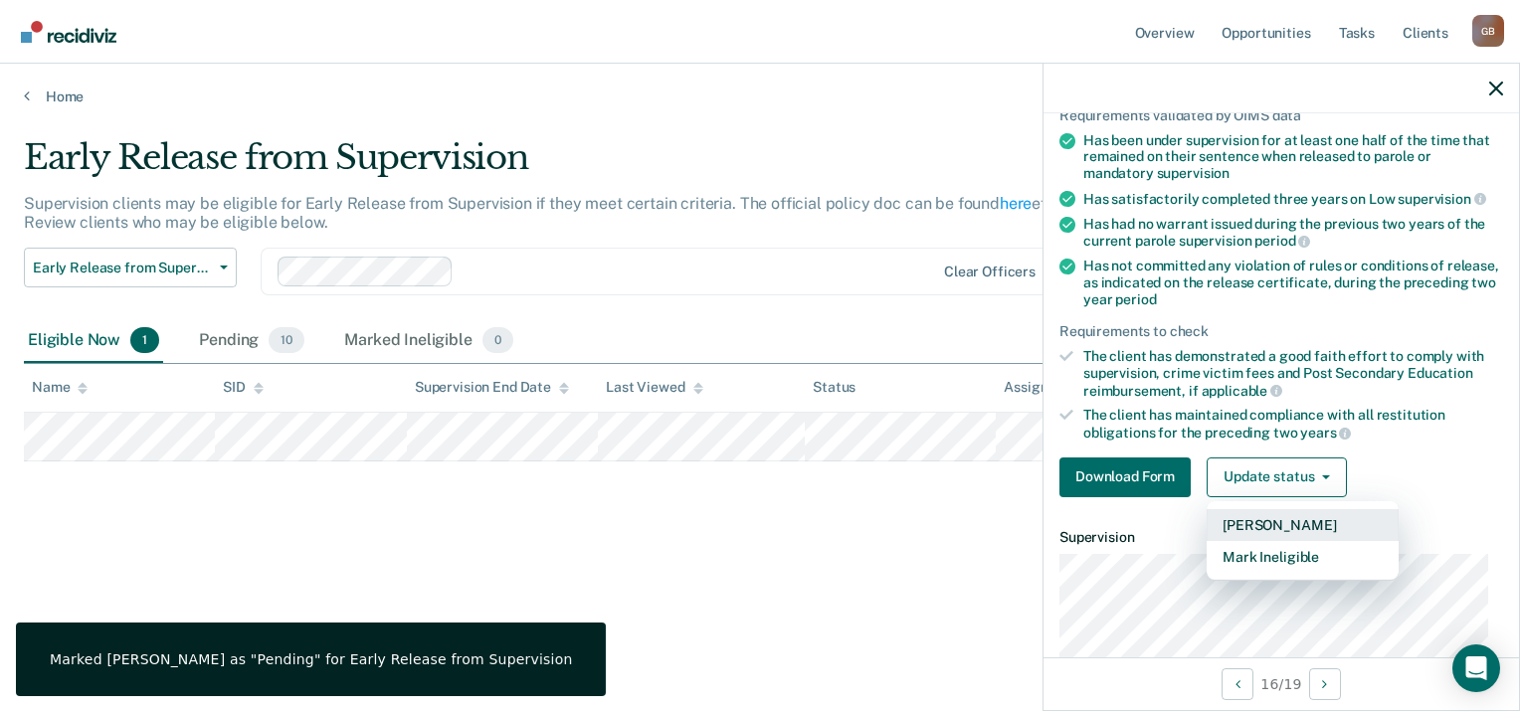
click at [1264, 512] on button "[PERSON_NAME]" at bounding box center [1303, 525] width 192 height 32
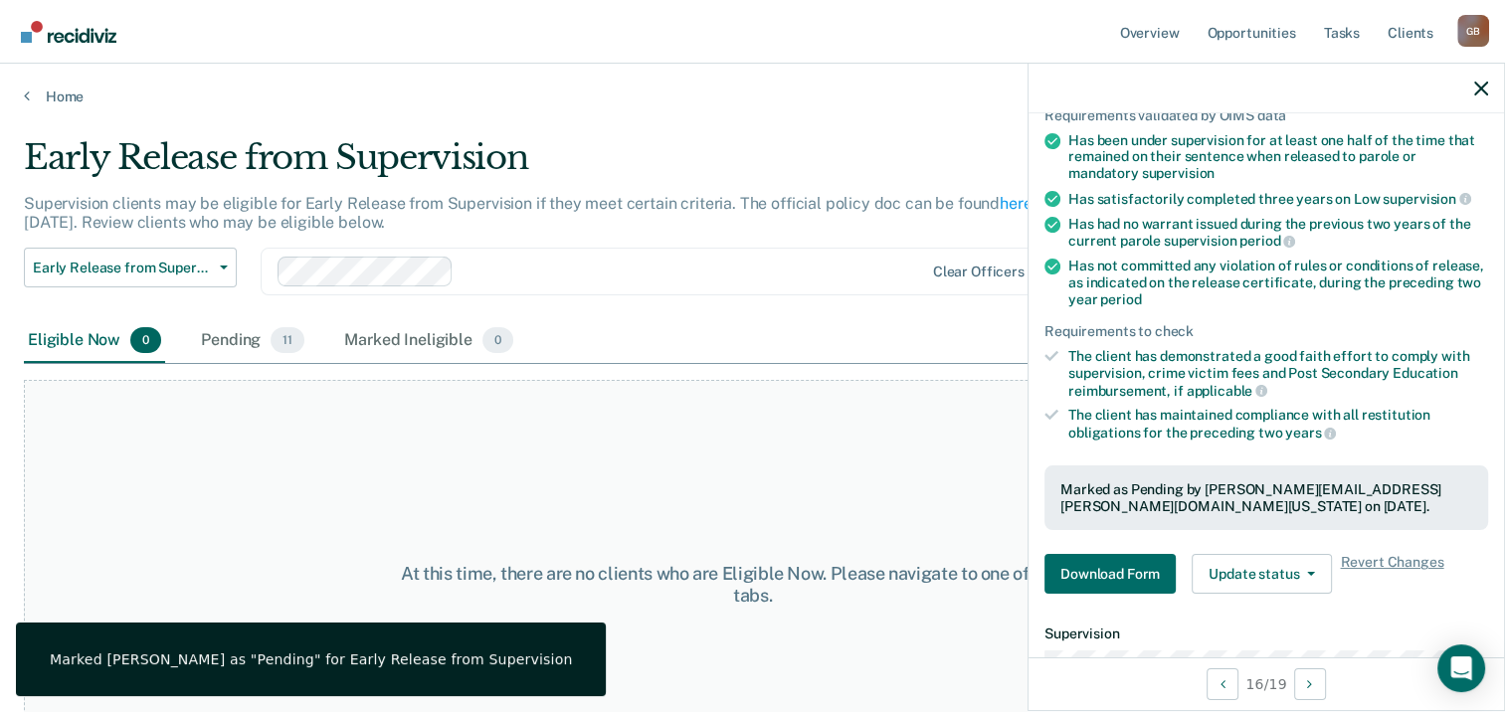
click at [707, 466] on div "At this time, there are no clients who are Eligible Now. Please navigate to one…" at bounding box center [752, 585] width 1457 height 410
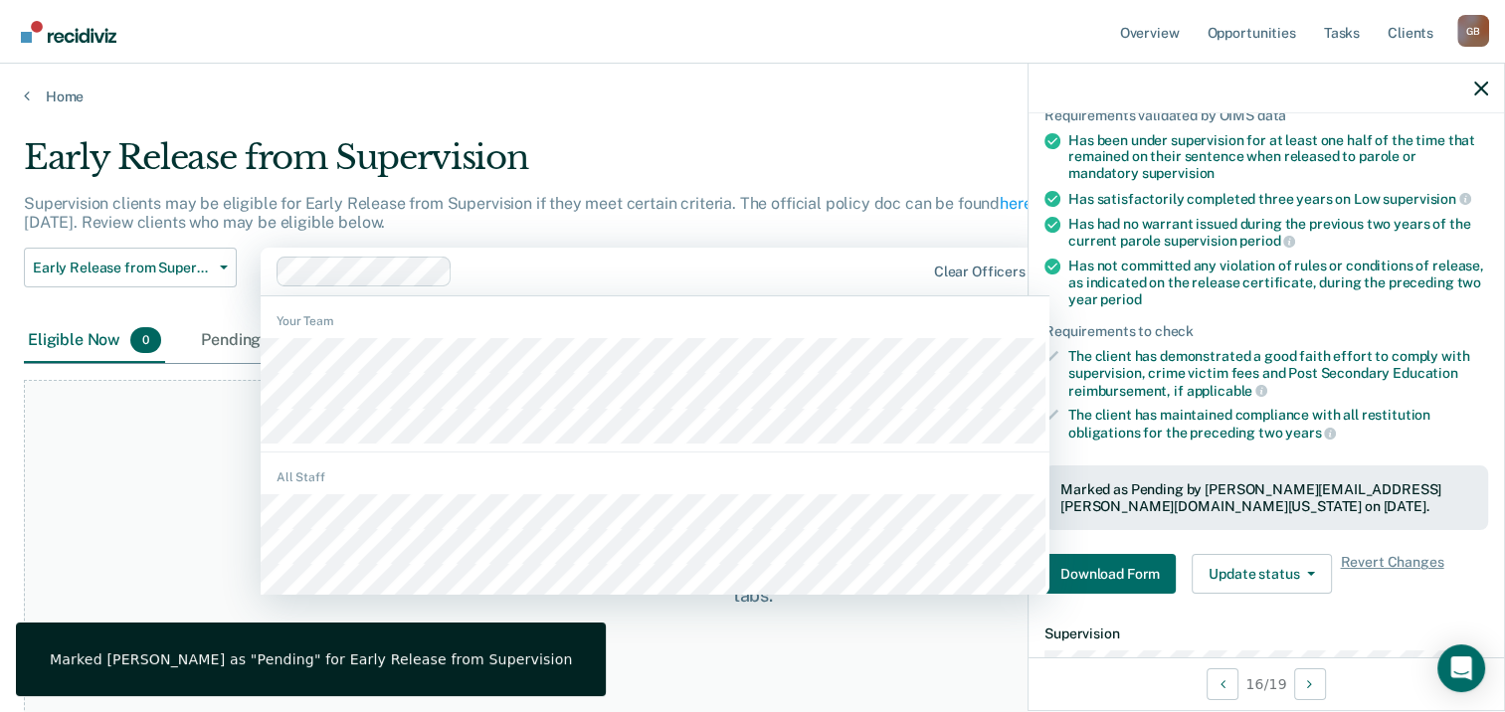
click at [573, 287] on div "Clear officers" at bounding box center [655, 272] width 789 height 48
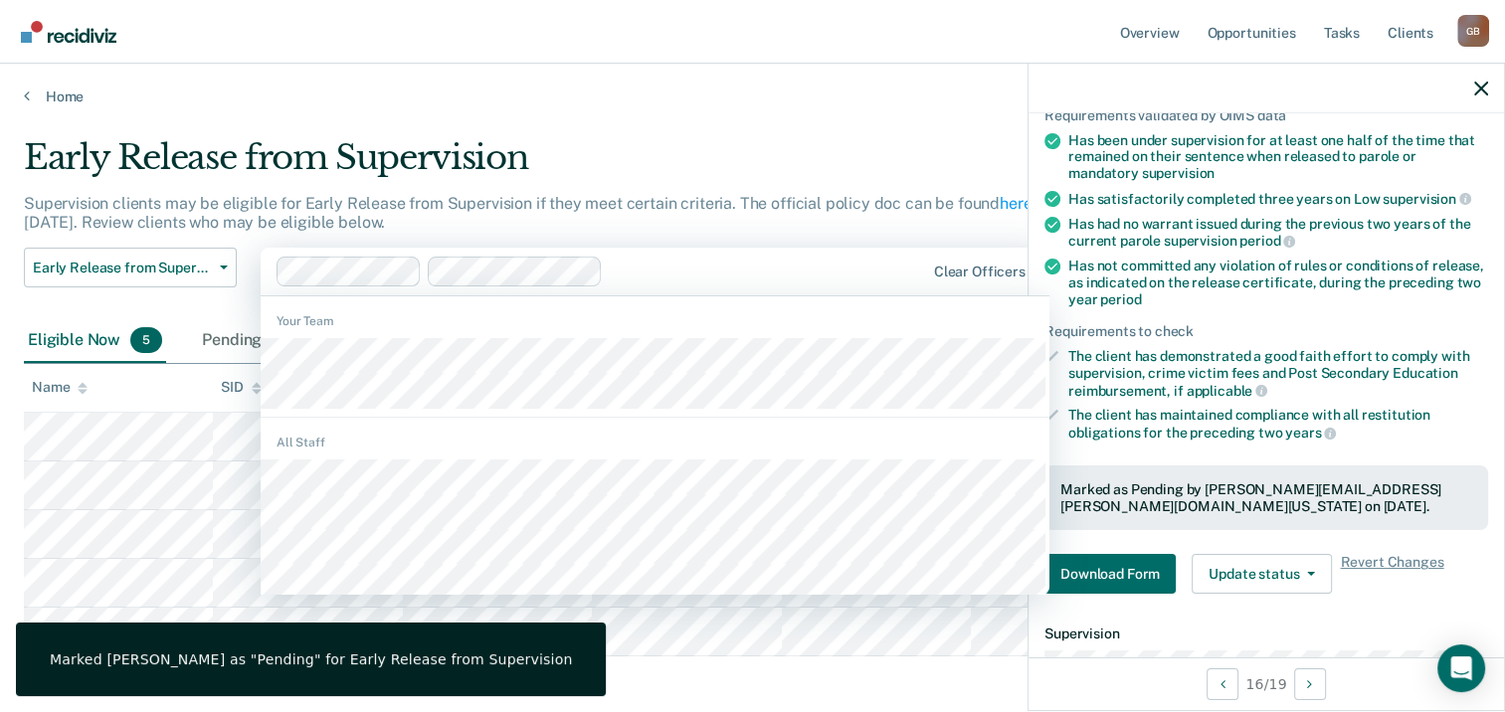
click at [654, 279] on div at bounding box center [767, 271] width 312 height 23
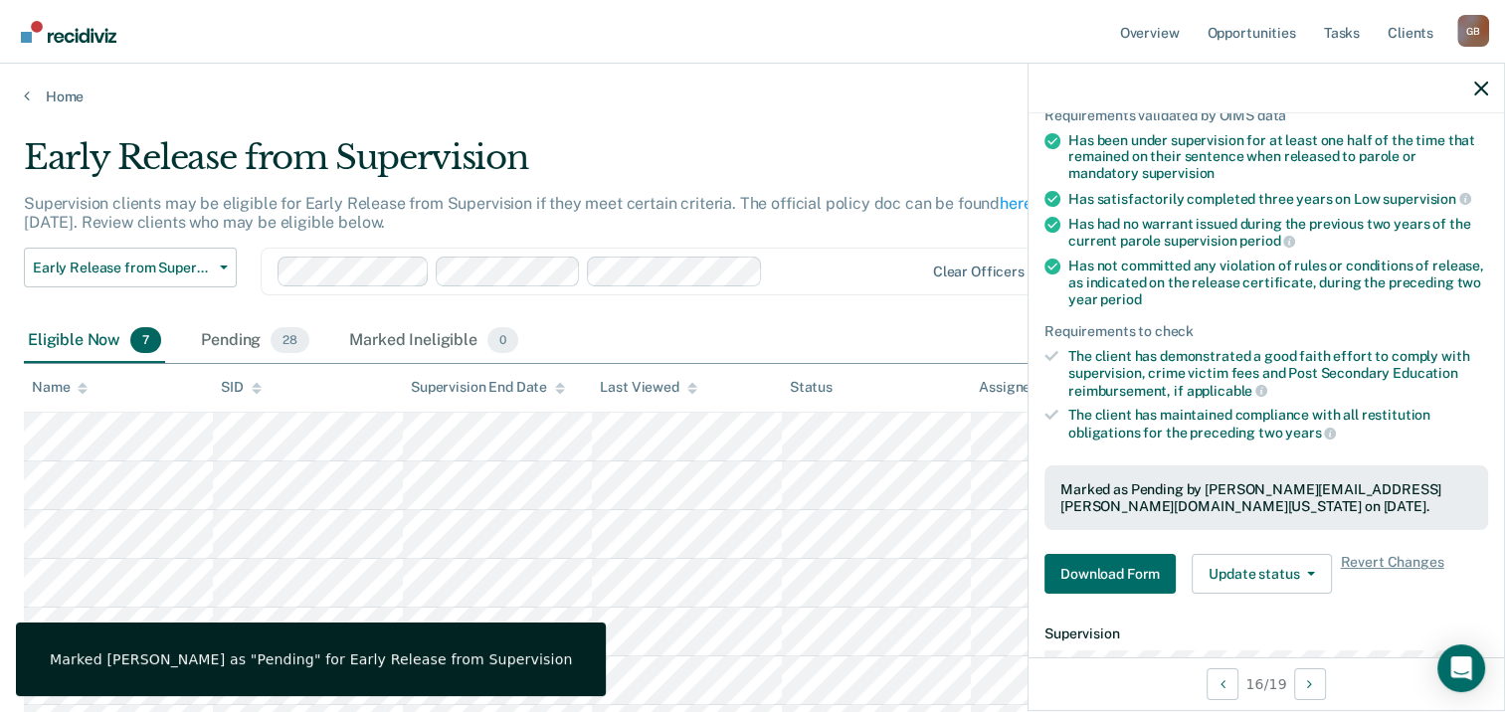
click at [791, 267] on div at bounding box center [847, 271] width 152 height 23
click at [840, 173] on div "Early Release from Supervision" at bounding box center [588, 165] width 1129 height 57
click at [1475, 87] on icon "button" at bounding box center [1481, 89] width 14 height 14
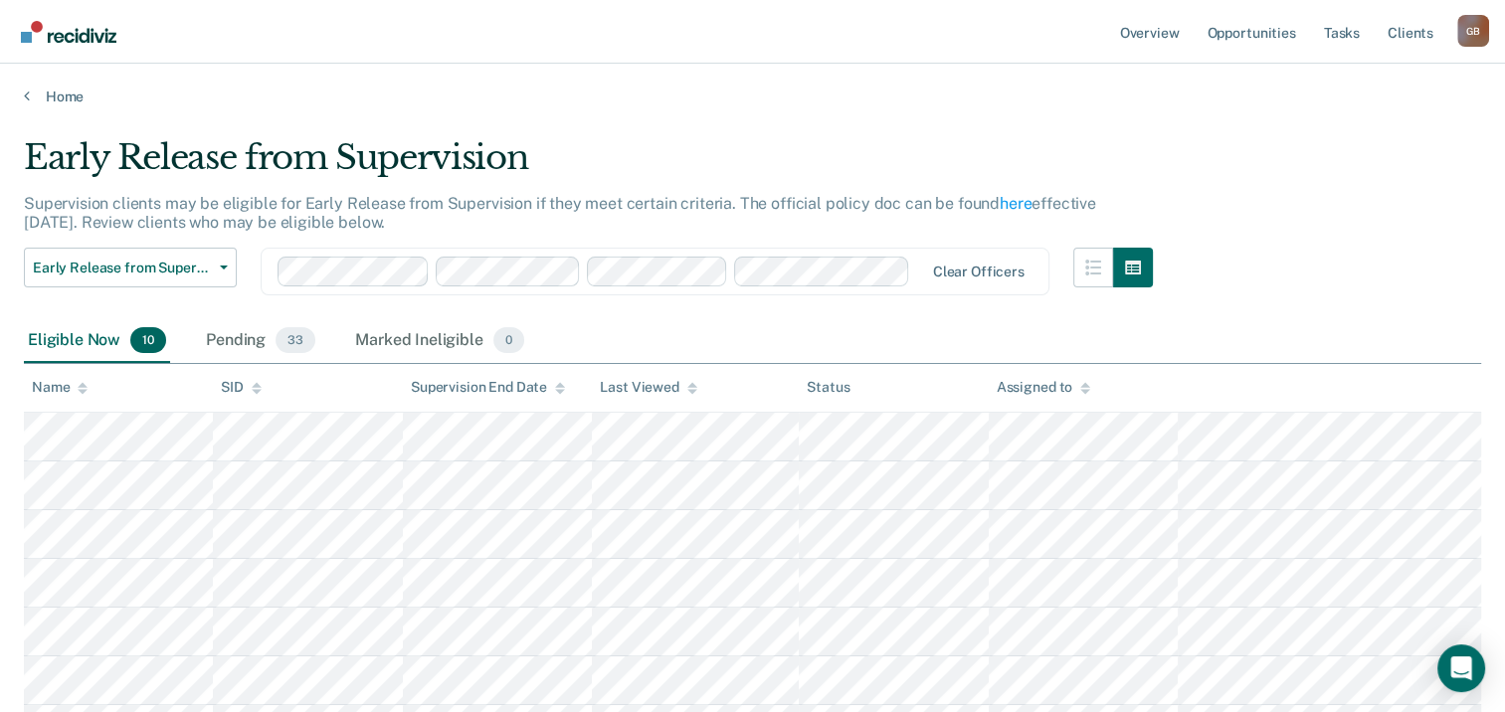
click at [80, 385] on icon at bounding box center [83, 385] width 10 height 5
click at [669, 137] on div "Early Release from Supervision" at bounding box center [588, 165] width 1129 height 57
